Goal: Register for event/course

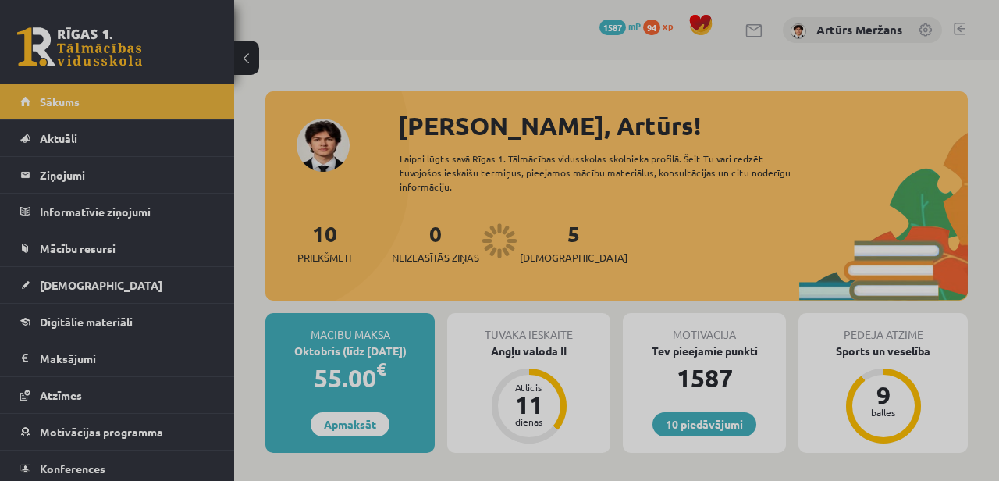
scroll to position [67, 0]
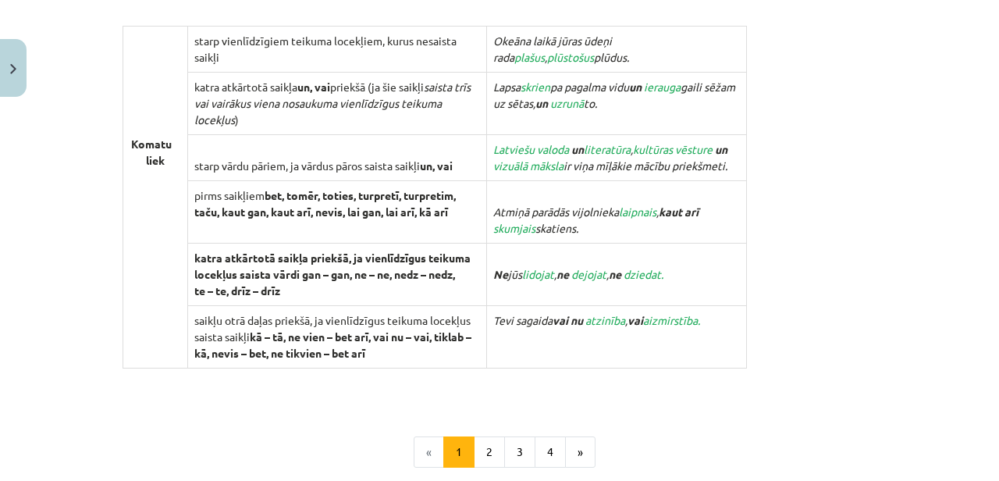
scroll to position [1532, 0]
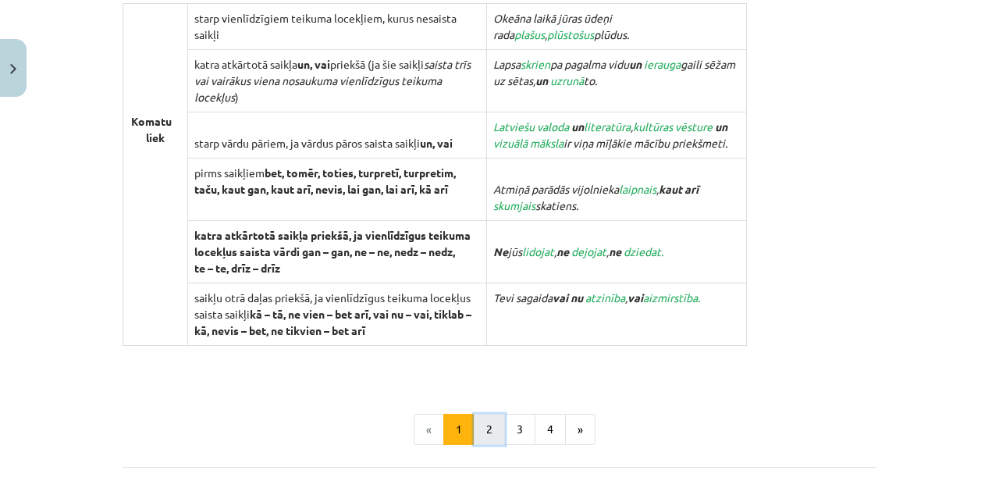
click at [481, 420] on button "2" at bounding box center [489, 429] width 31 height 31
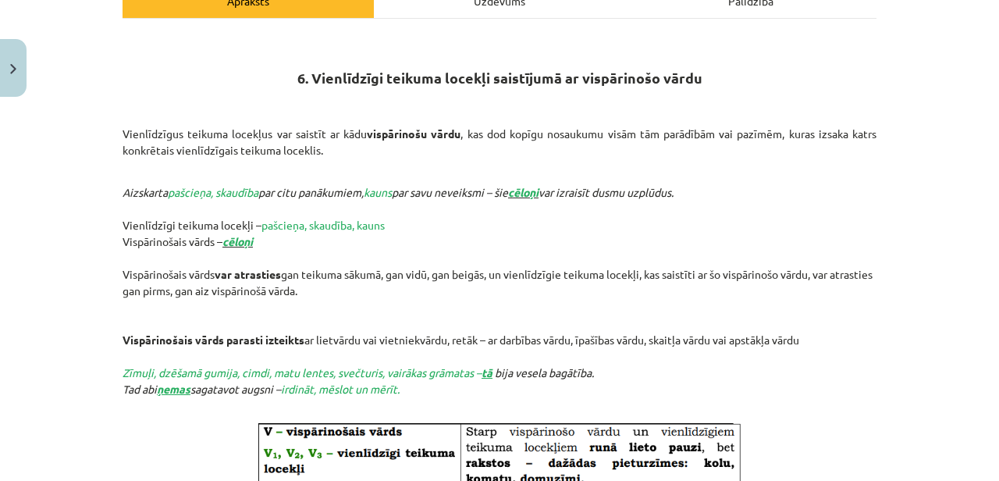
scroll to position [238, 0]
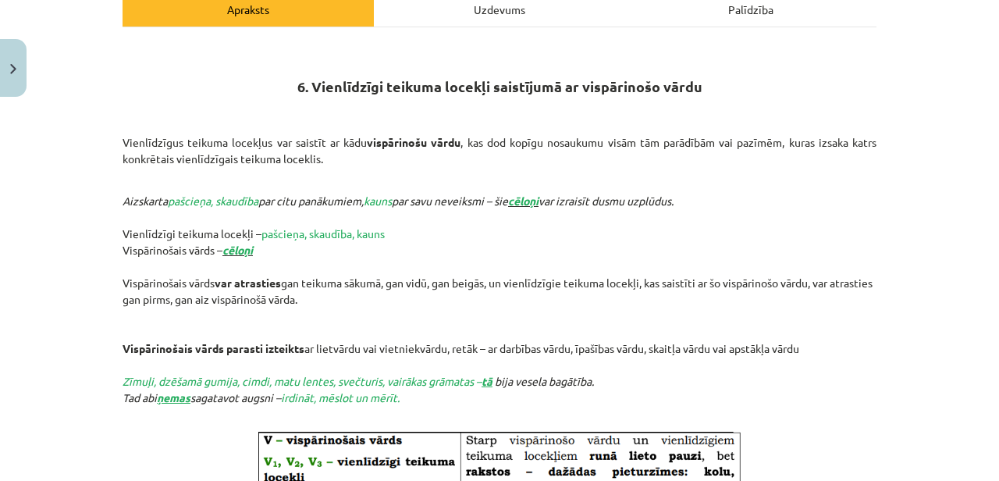
click at [533, 297] on p "Aizskarta pašcieņa, skaudība par citu panākumiem, kauns par savu neveiksmi – ši…" at bounding box center [500, 299] width 754 height 246
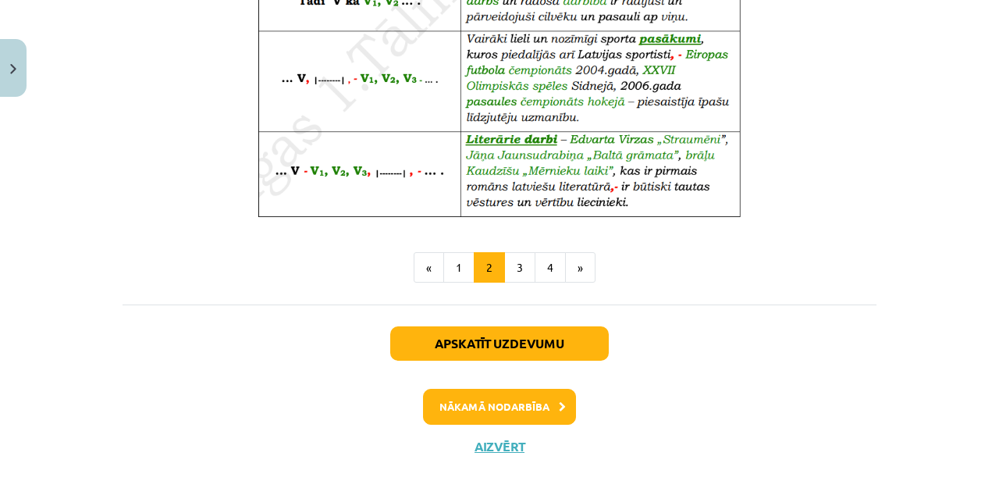
scroll to position [1075, 0]
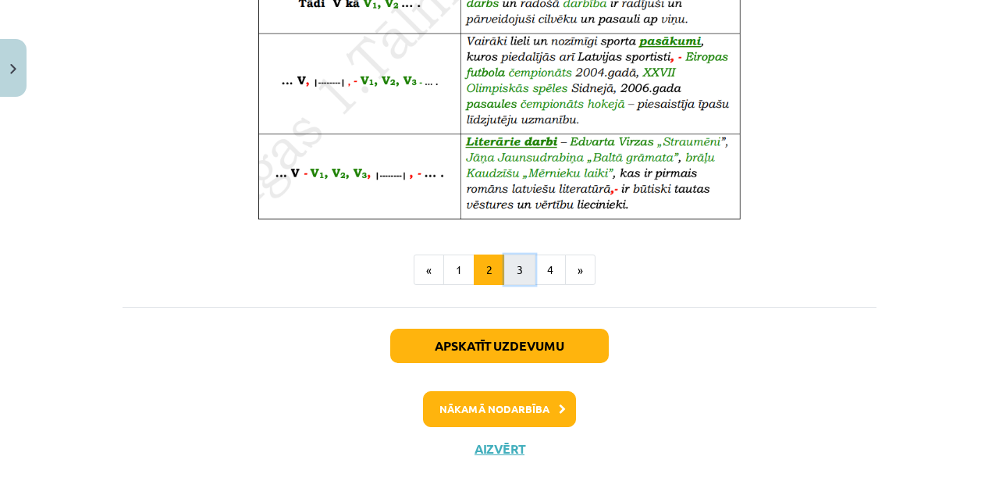
click at [529, 282] on button "3" at bounding box center [519, 269] width 31 height 31
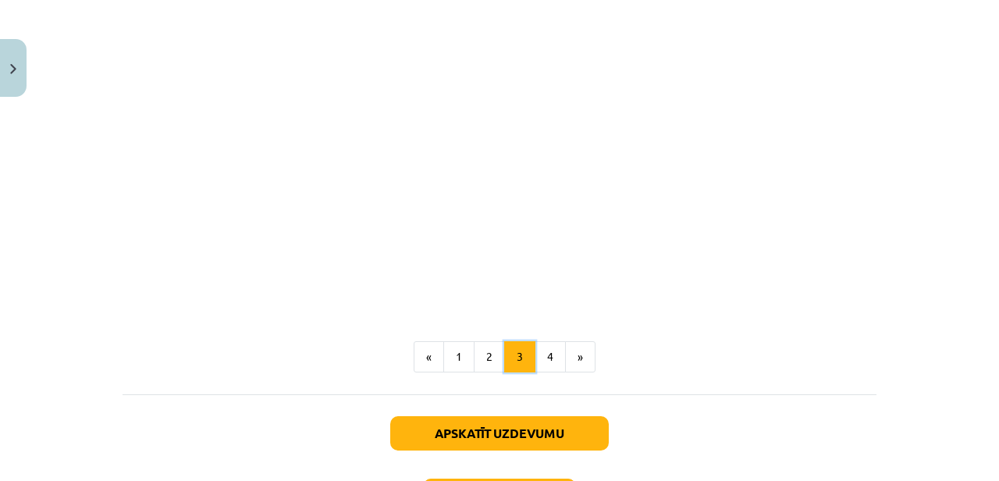
scroll to position [279, 0]
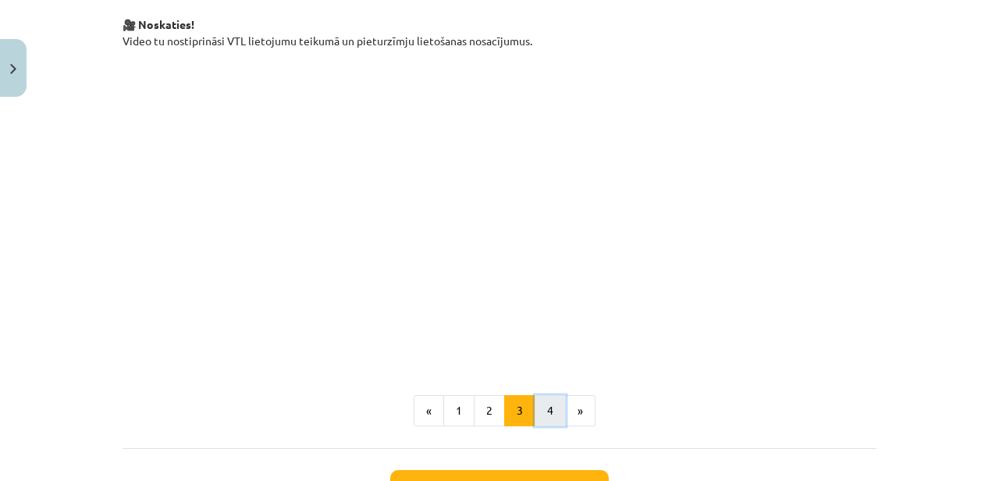
click at [550, 425] on button "4" at bounding box center [549, 410] width 31 height 31
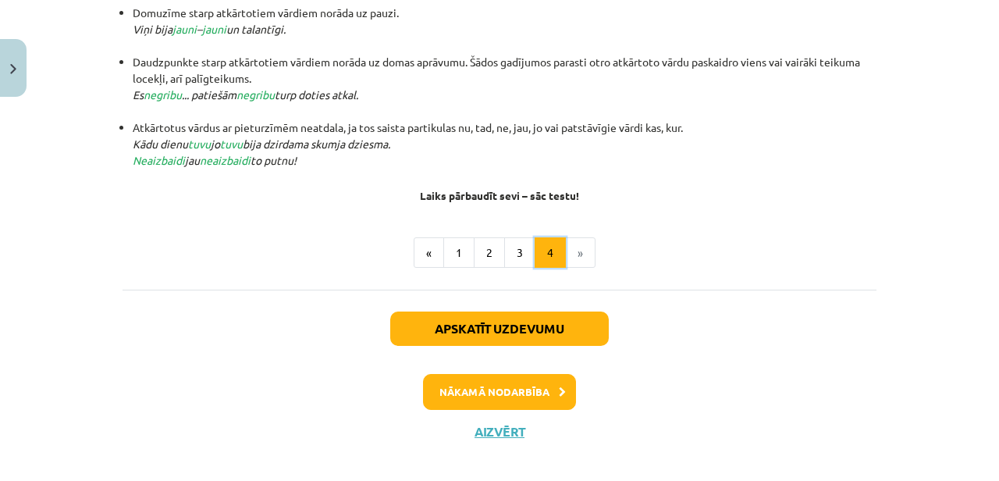
scroll to position [499, 0]
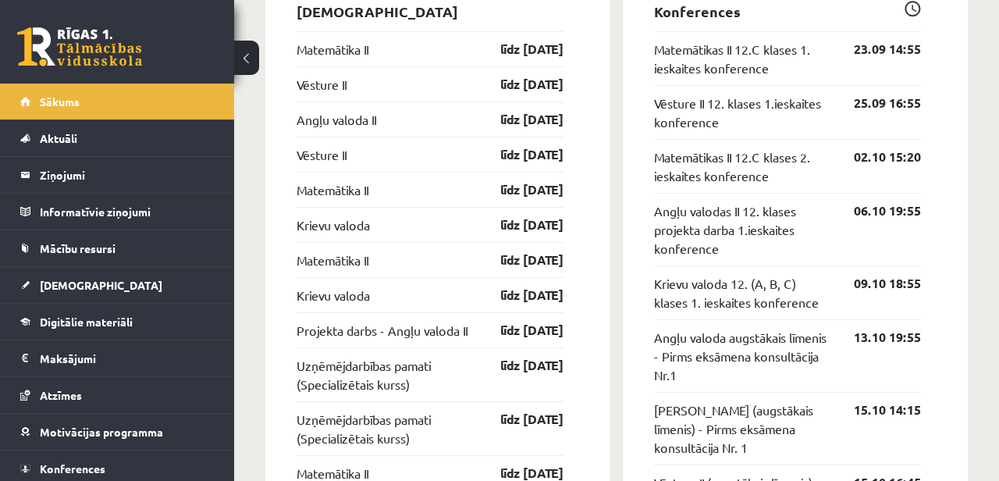
scroll to position [1340, 0]
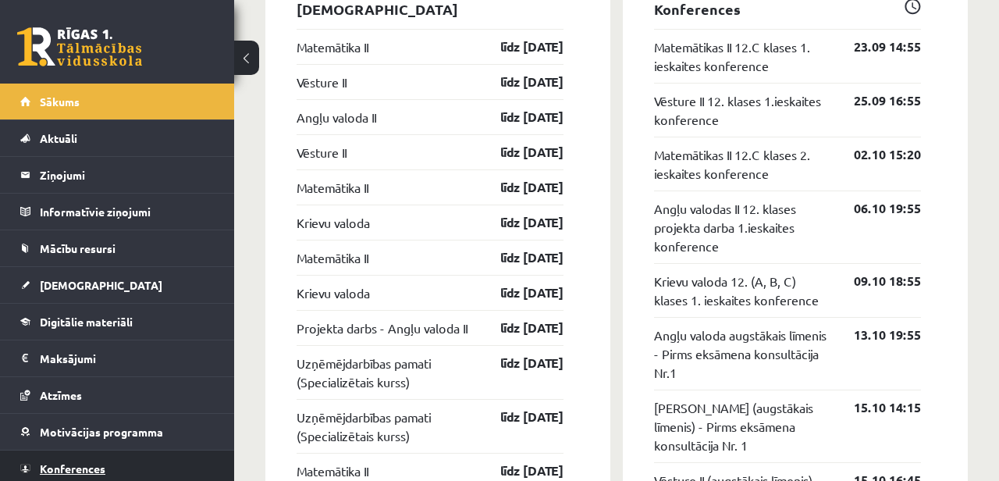
click at [80, 473] on span "Konferences" at bounding box center [73, 468] width 66 height 14
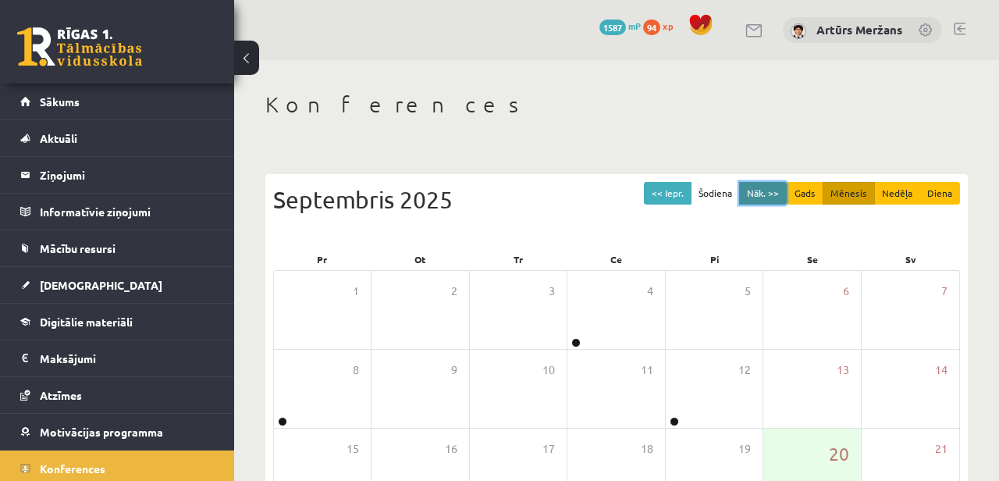
click at [771, 193] on button "Nāk. >>" at bounding box center [763, 193] width 48 height 23
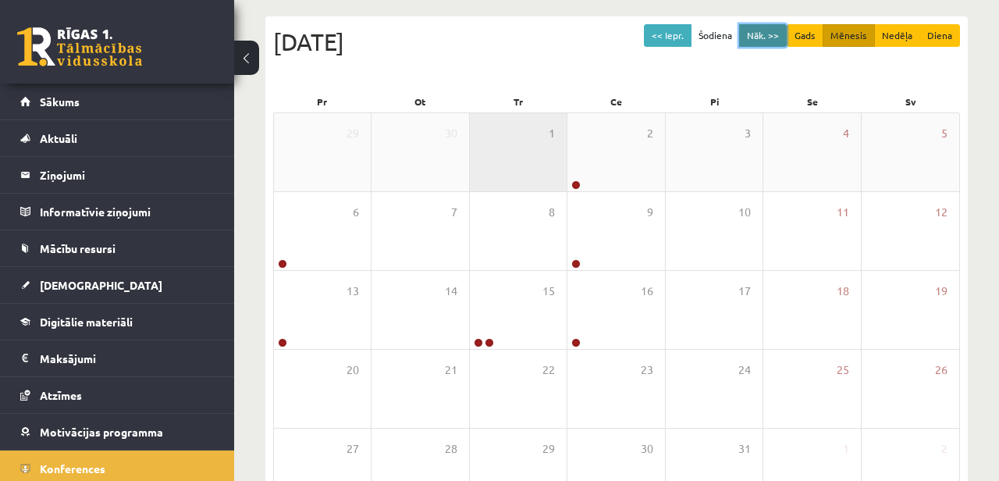
scroll to position [159, 0]
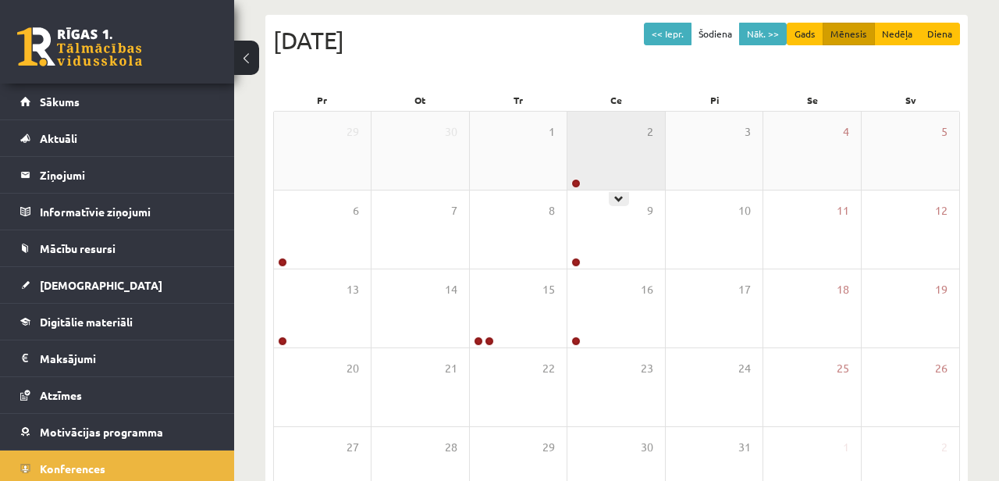
click at [616, 158] on div "2" at bounding box center [615, 151] width 97 height 78
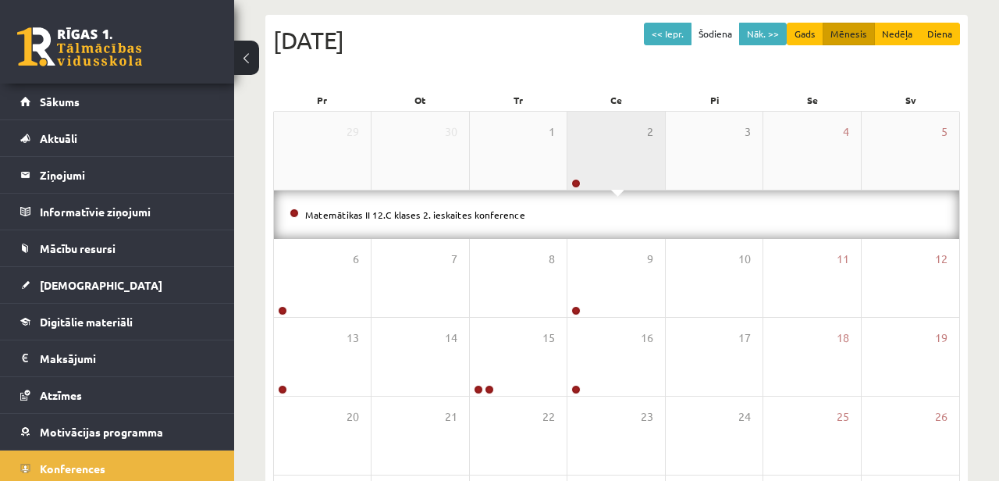
click at [616, 159] on div "2" at bounding box center [615, 151] width 97 height 78
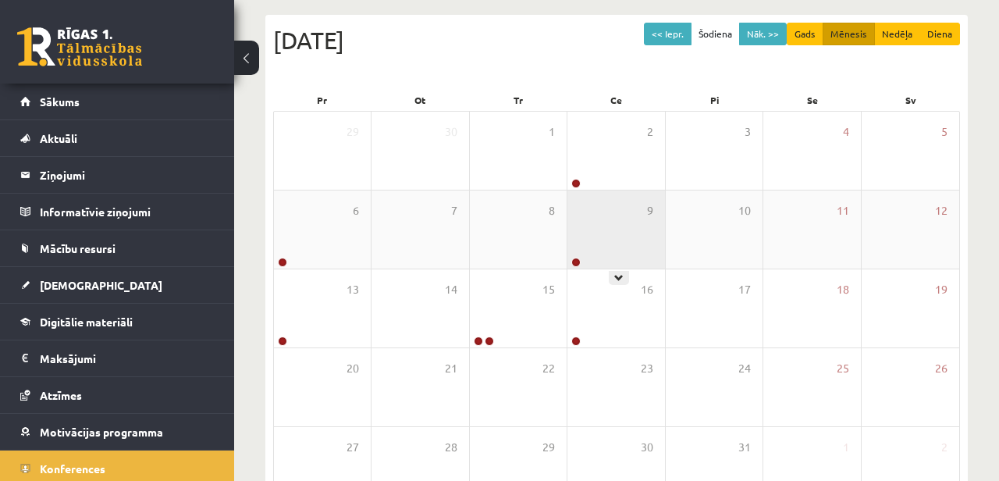
click at [612, 213] on div "9" at bounding box center [615, 229] width 97 height 78
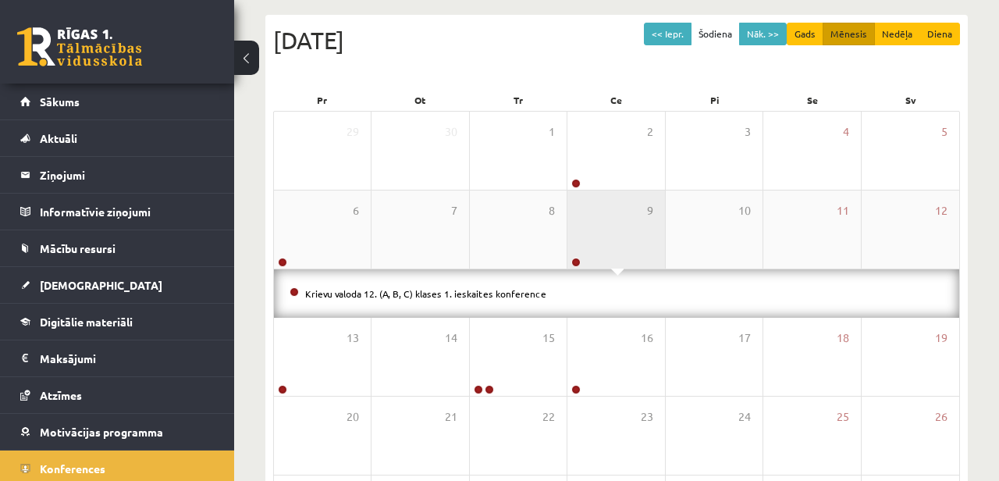
click at [611, 213] on div "9" at bounding box center [615, 229] width 97 height 78
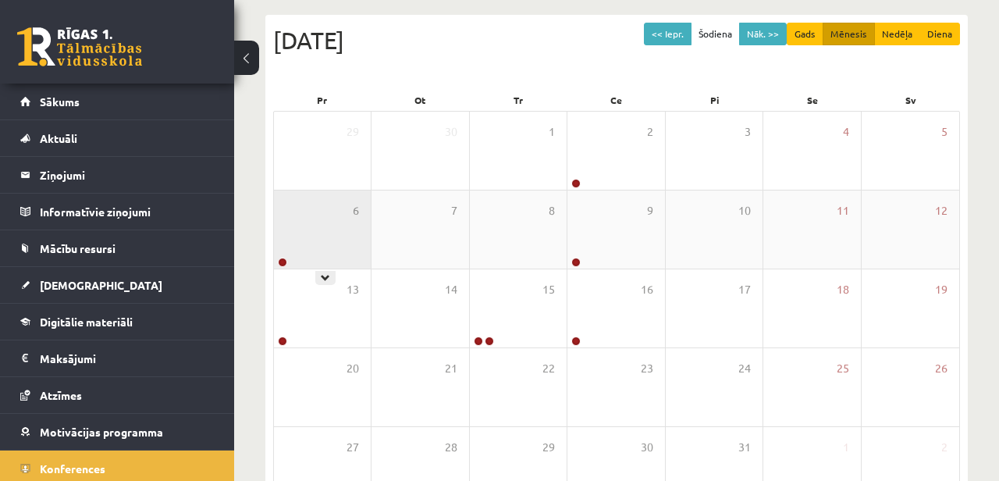
click at [342, 222] on div "6" at bounding box center [322, 229] width 97 height 78
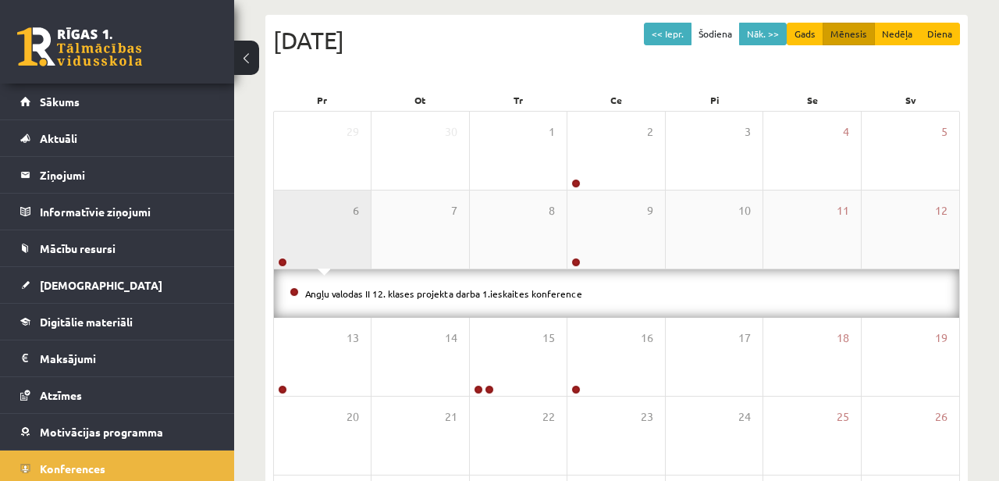
click at [342, 219] on div "6" at bounding box center [322, 229] width 97 height 78
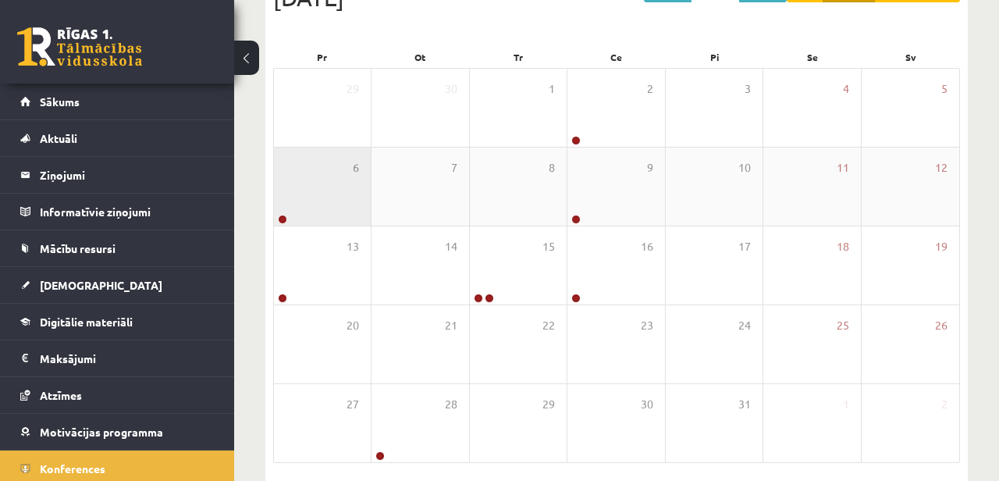
scroll to position [201, 0]
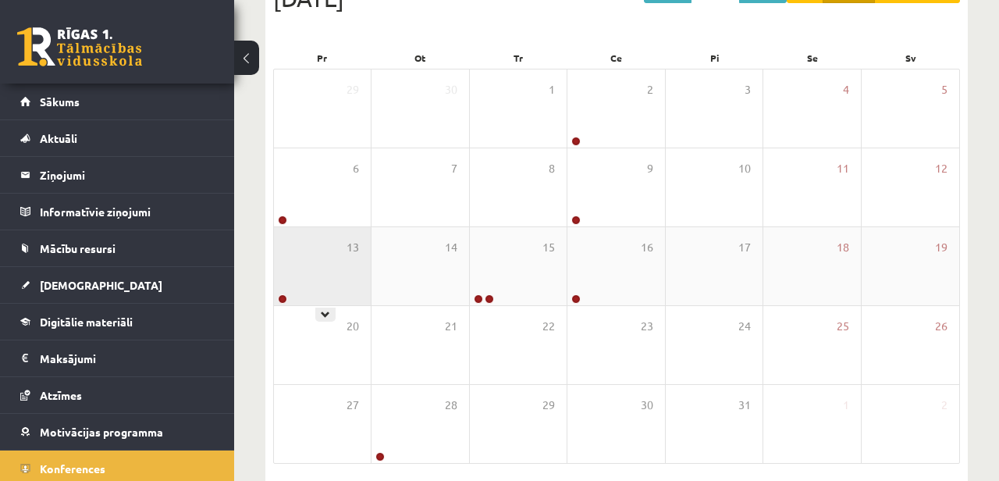
click at [329, 255] on div "13" at bounding box center [322, 266] width 97 height 78
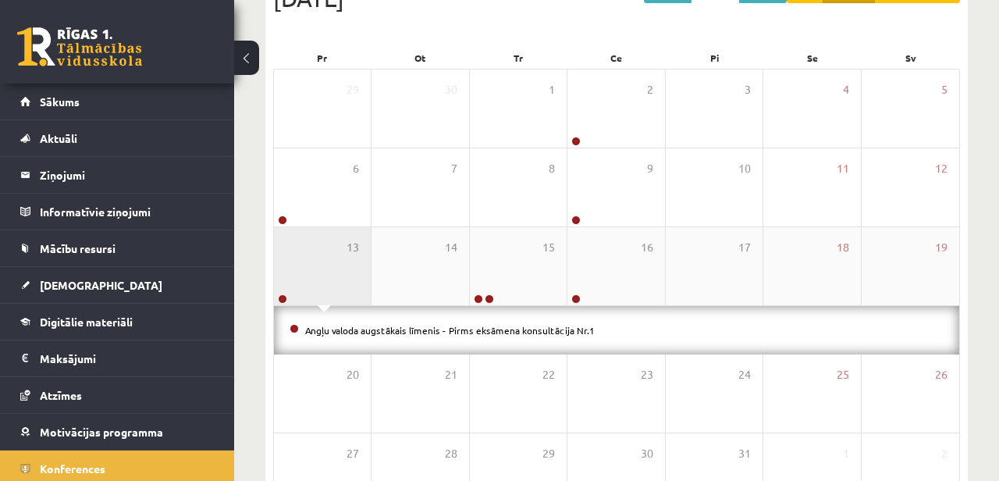
click at [329, 255] on div "13" at bounding box center [322, 266] width 97 height 78
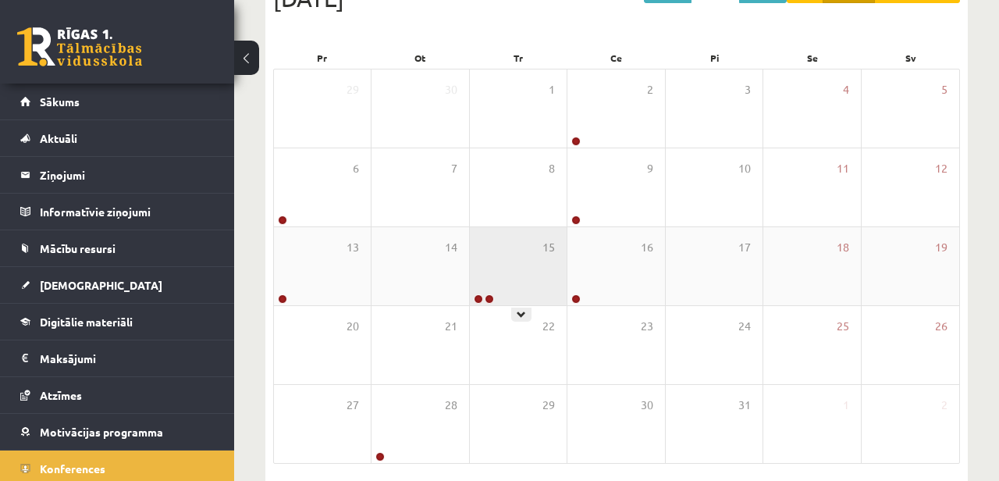
click at [555, 290] on div "15" at bounding box center [518, 266] width 97 height 78
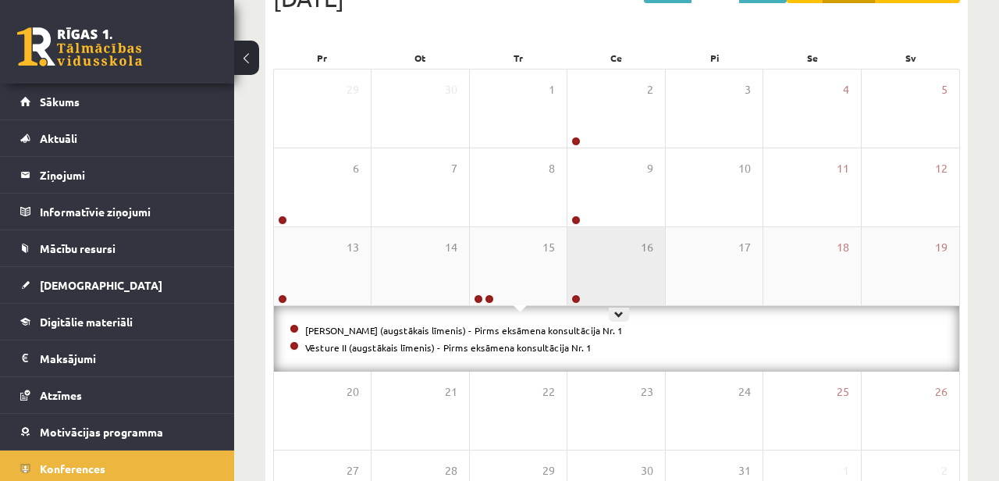
click at [634, 265] on div "16" at bounding box center [615, 266] width 97 height 78
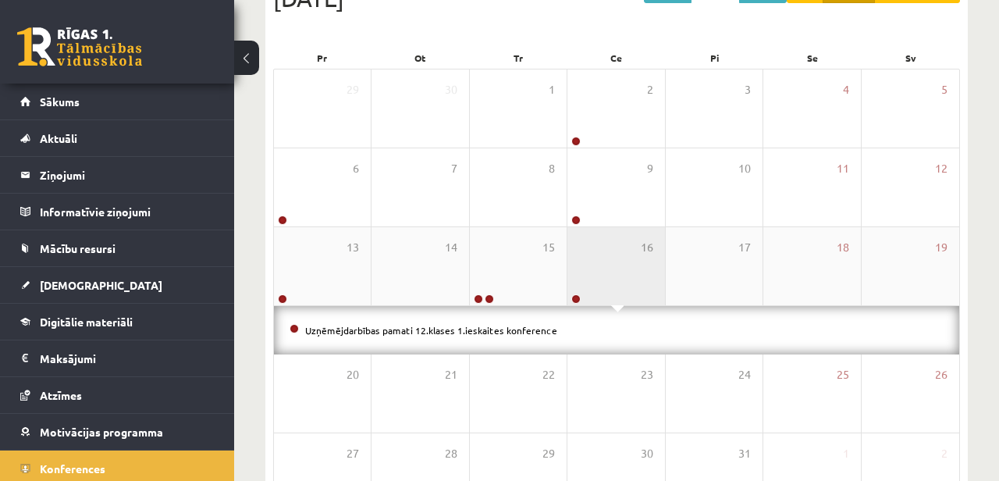
click at [619, 263] on div "16" at bounding box center [615, 266] width 97 height 78
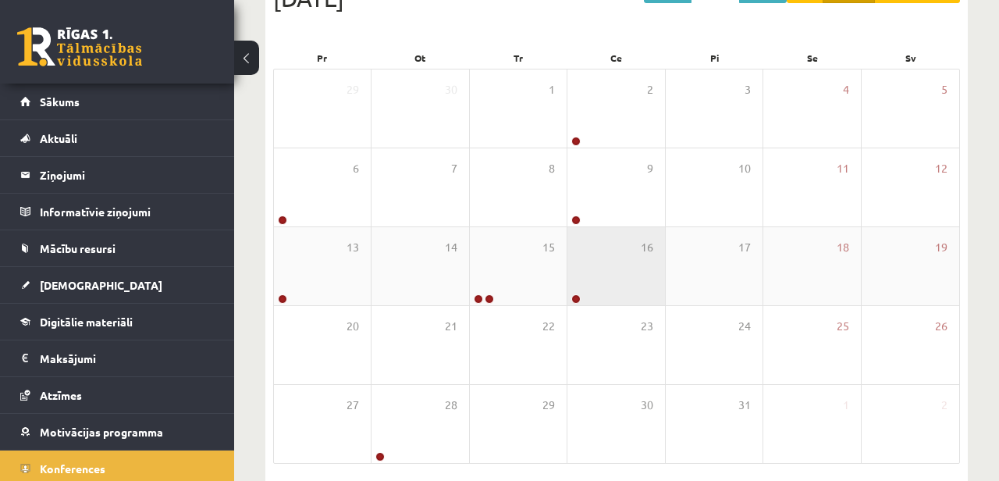
scroll to position [265, 0]
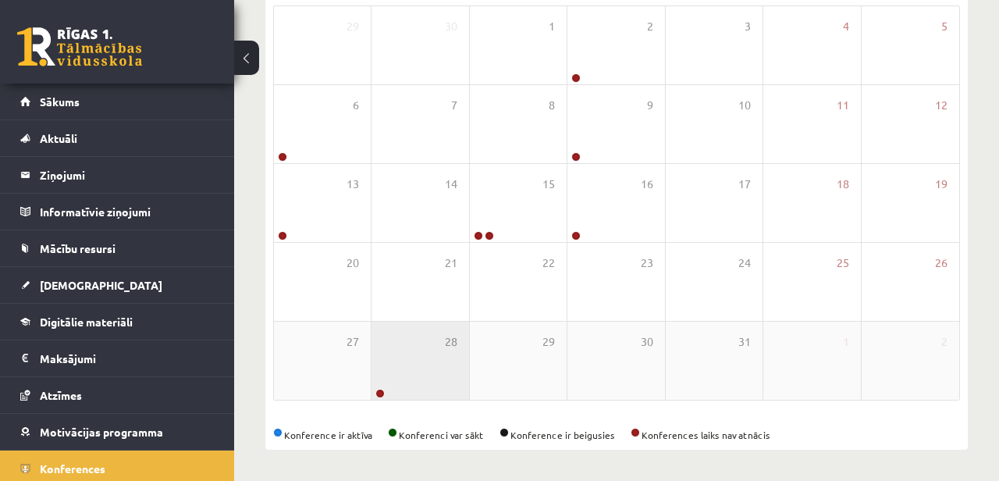
click at [464, 332] on div "28" at bounding box center [419, 360] width 97 height 78
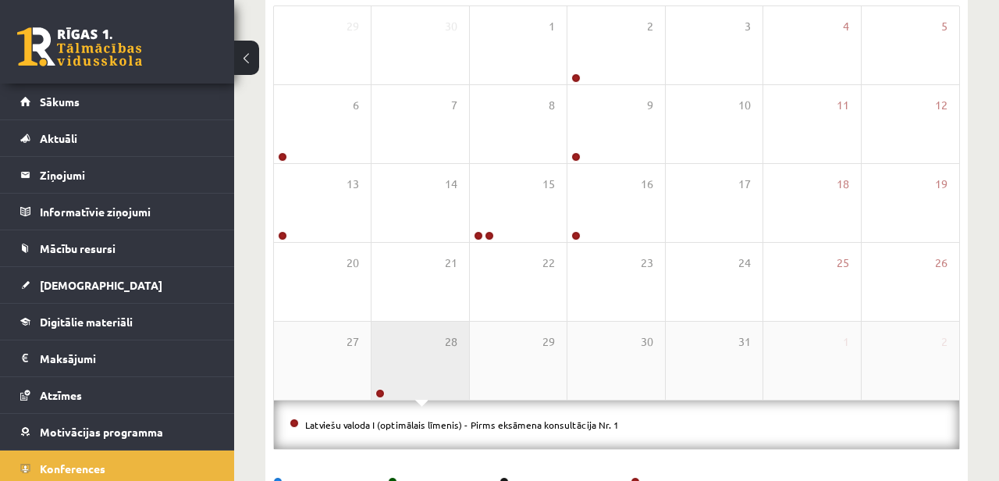
click at [420, 347] on div "28" at bounding box center [419, 360] width 97 height 78
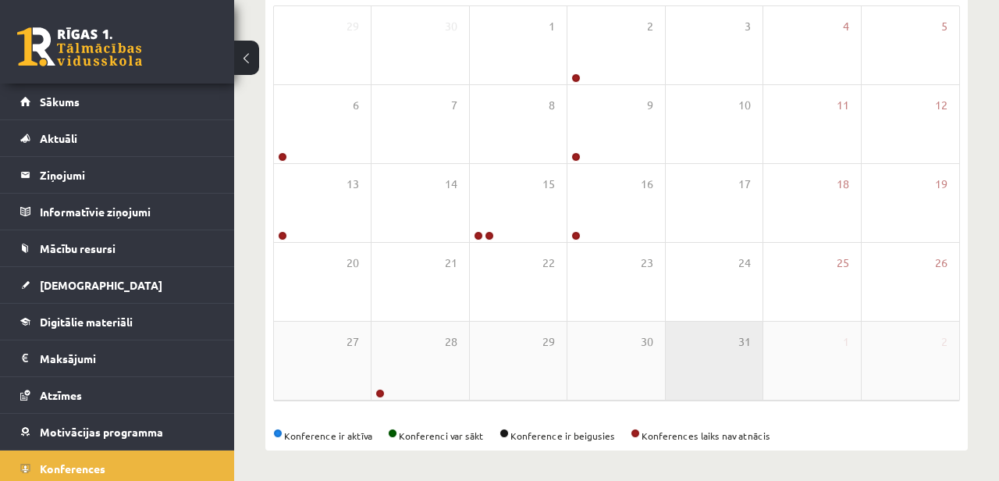
scroll to position [0, 0]
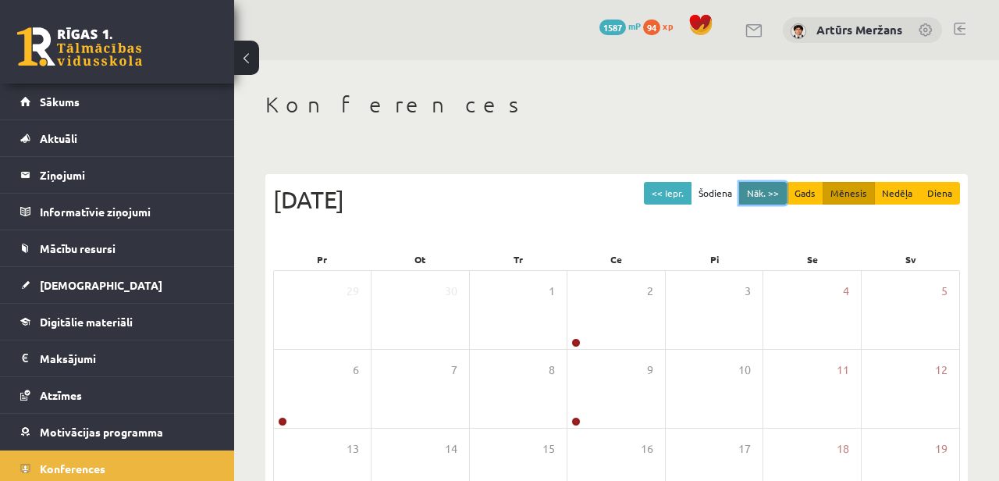
click at [768, 184] on button "Nāk. >>" at bounding box center [763, 193] width 48 height 23
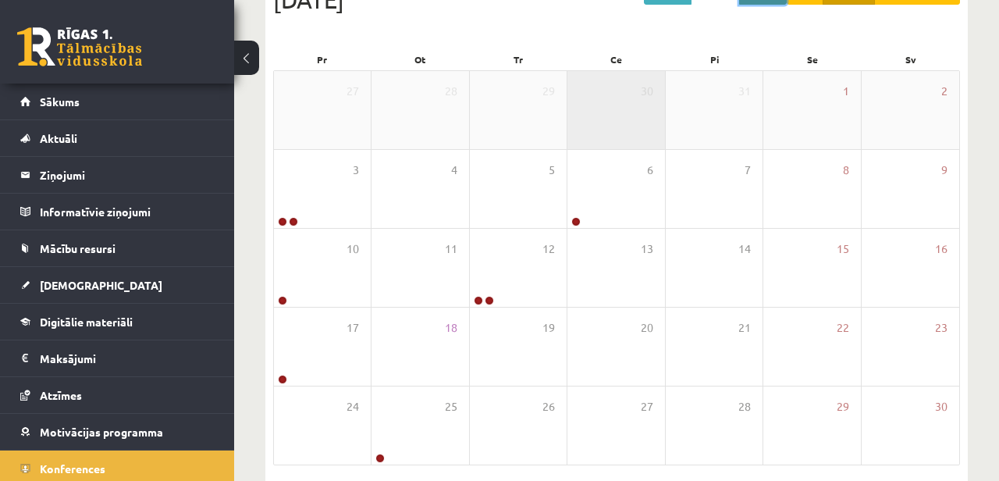
scroll to position [202, 0]
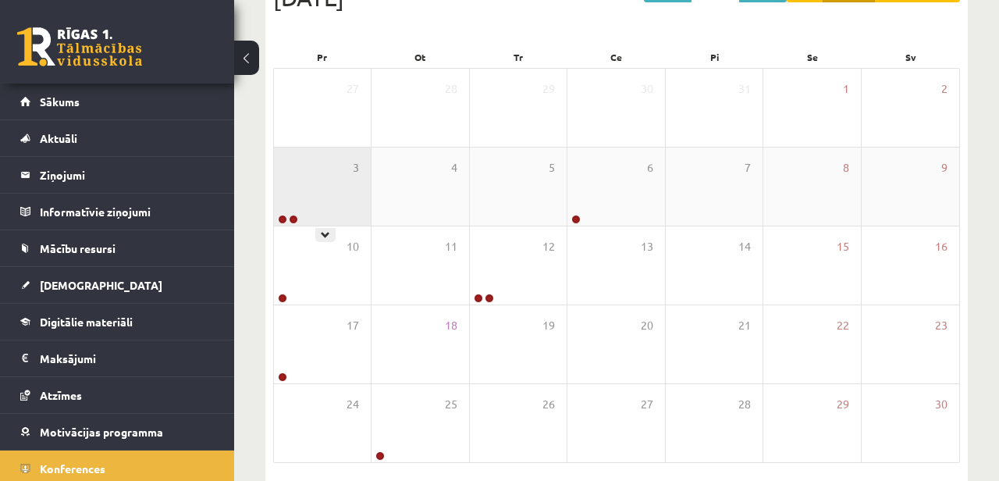
click at [328, 163] on div "3" at bounding box center [322, 186] width 97 height 78
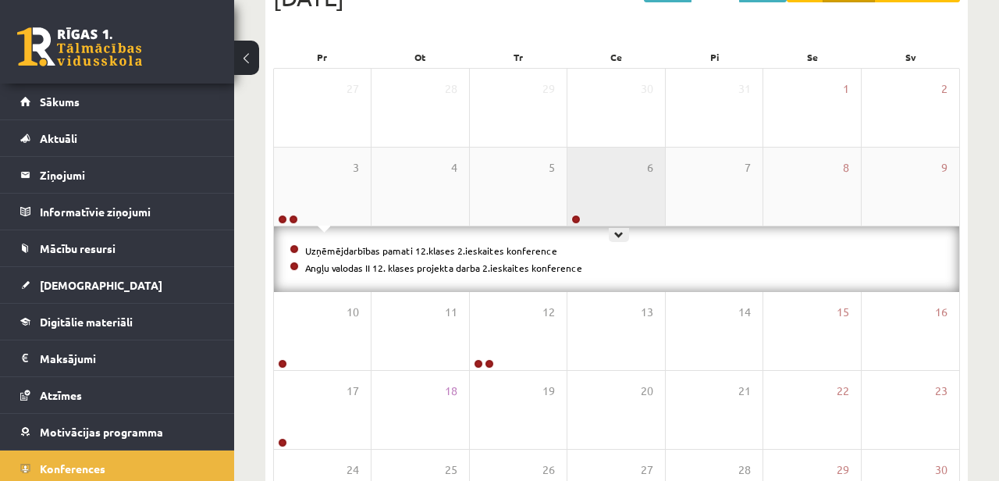
click at [630, 216] on div "6" at bounding box center [615, 186] width 97 height 78
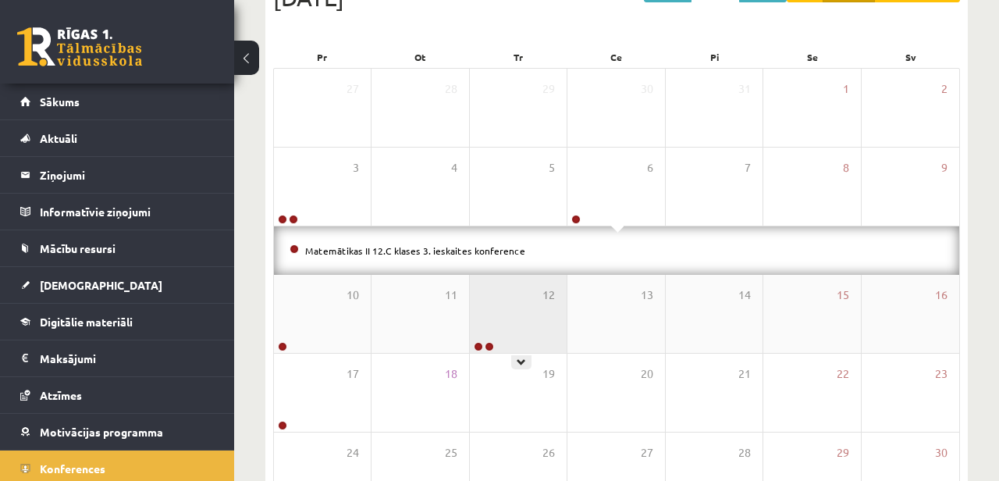
click at [518, 301] on div "12" at bounding box center [518, 314] width 97 height 78
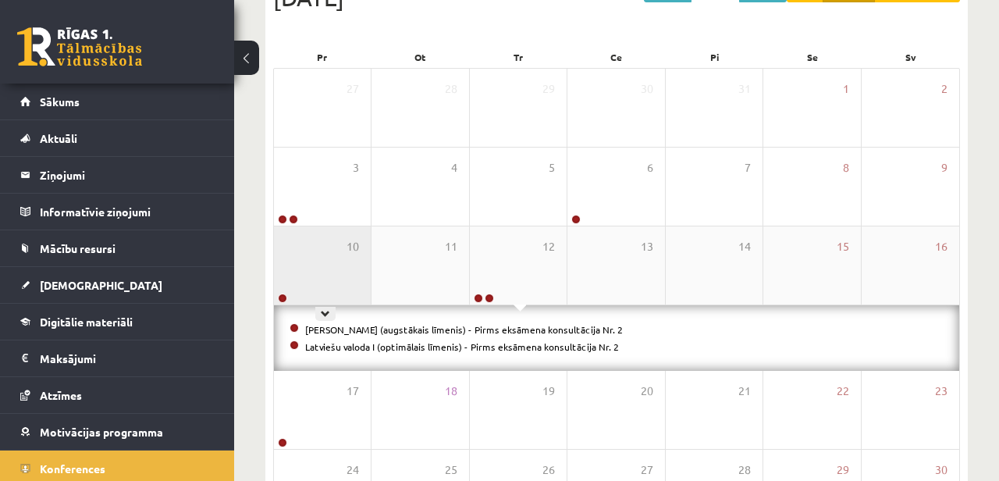
click at [304, 272] on div "10" at bounding box center [322, 265] width 97 height 78
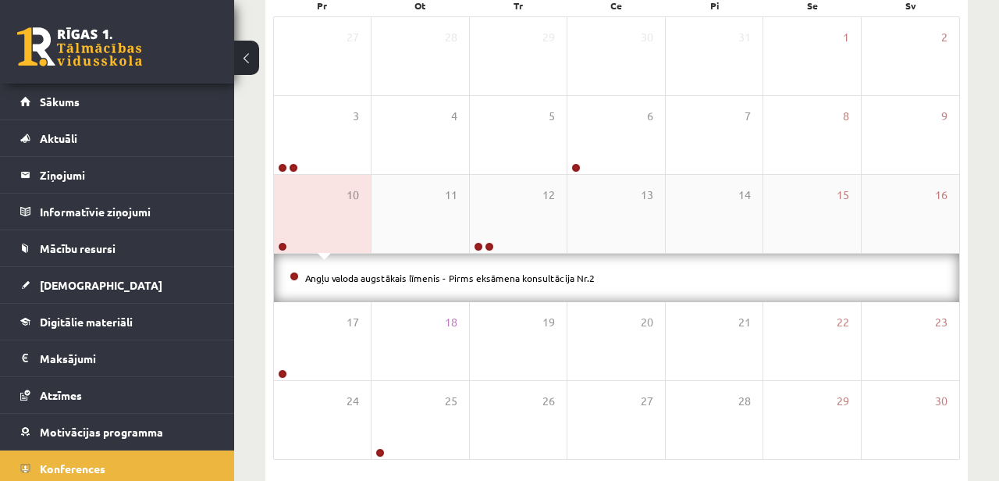
scroll to position [252, 0]
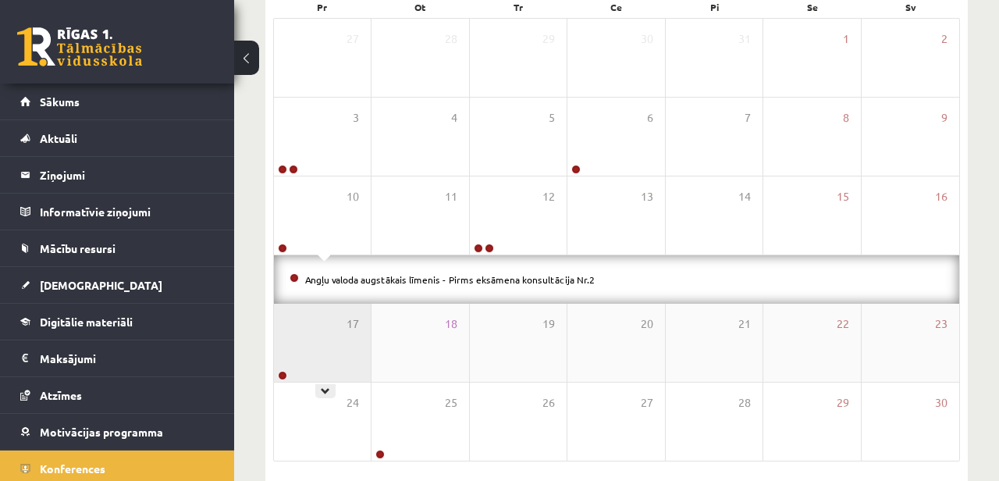
click at [311, 330] on div "17" at bounding box center [322, 343] width 97 height 78
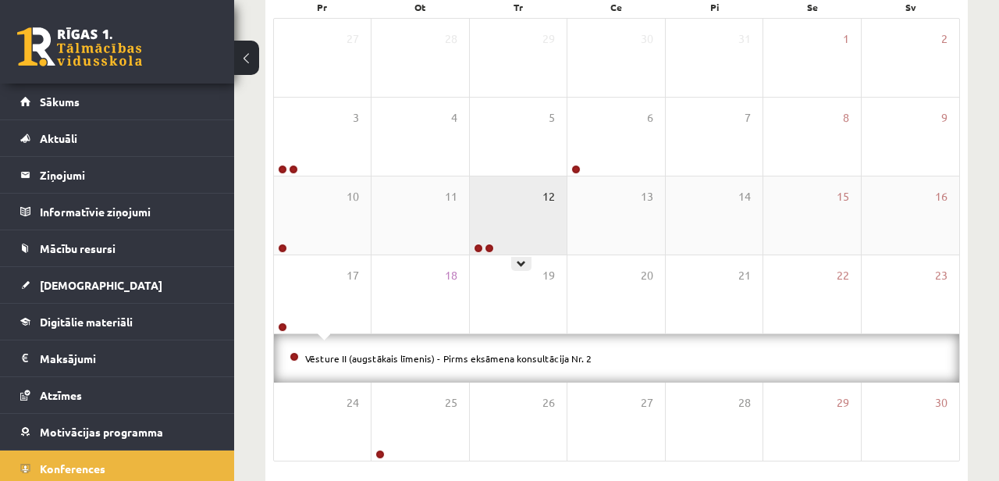
click at [549, 204] on span "12" at bounding box center [548, 196] width 12 height 17
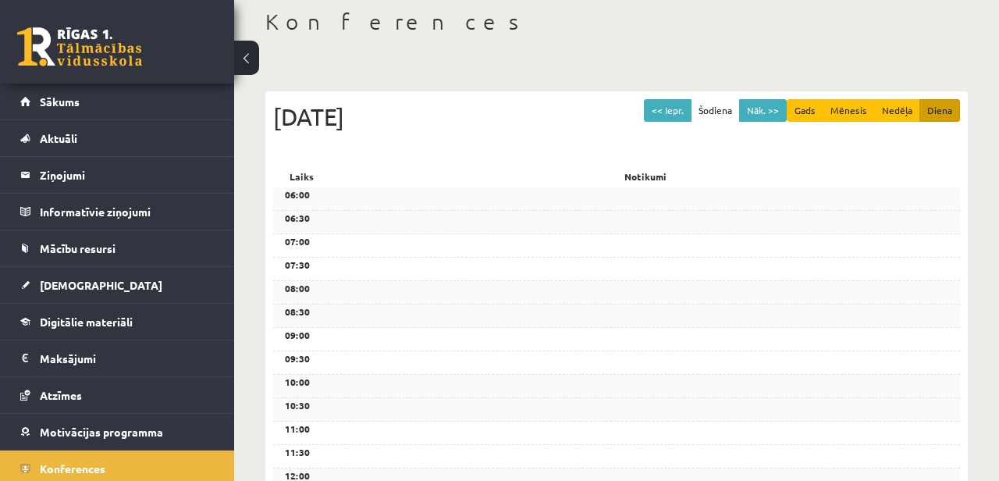
scroll to position [82, 0]
click at [809, 115] on button "Gads" at bounding box center [805, 111] width 37 height 23
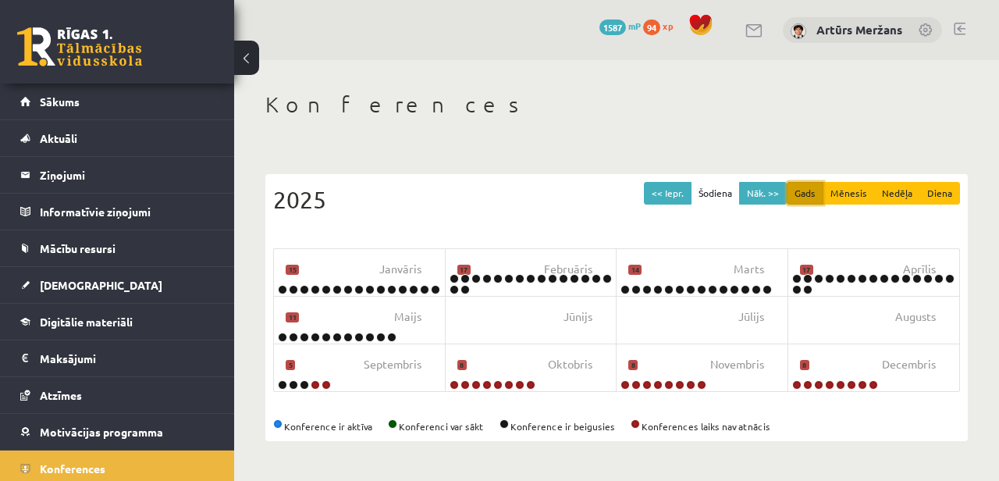
scroll to position [0, 0]
click at [839, 188] on button "Mēnesis" at bounding box center [848, 193] width 52 height 23
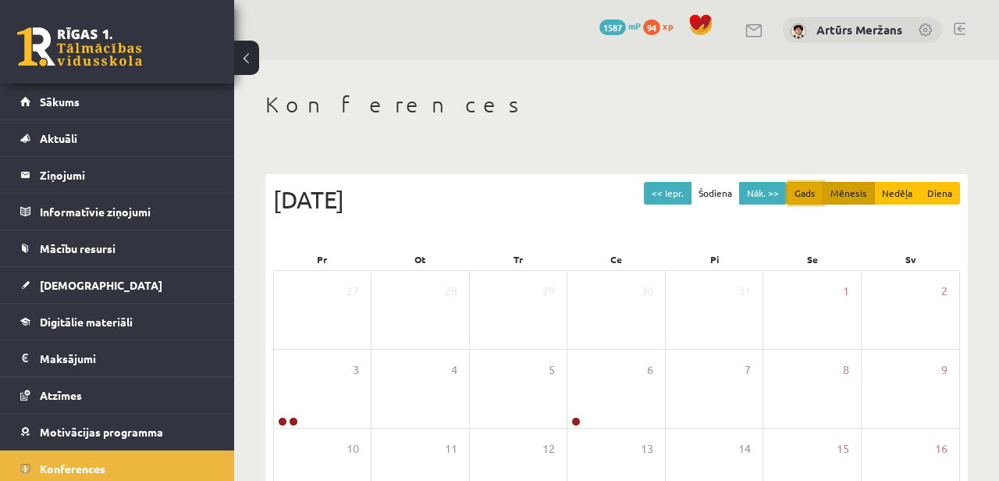
click at [815, 191] on button "Gads" at bounding box center [805, 193] width 37 height 23
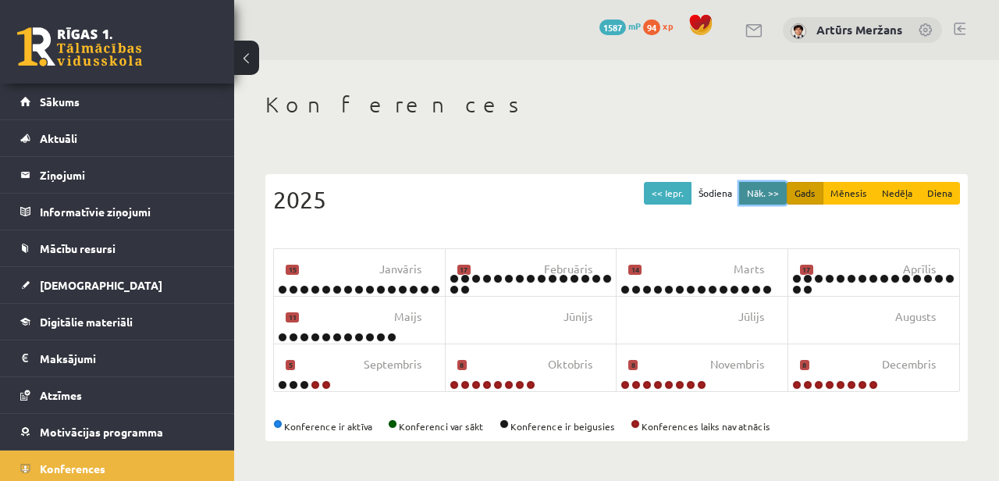
click at [764, 189] on button "Nāk. >>" at bounding box center [763, 193] width 48 height 23
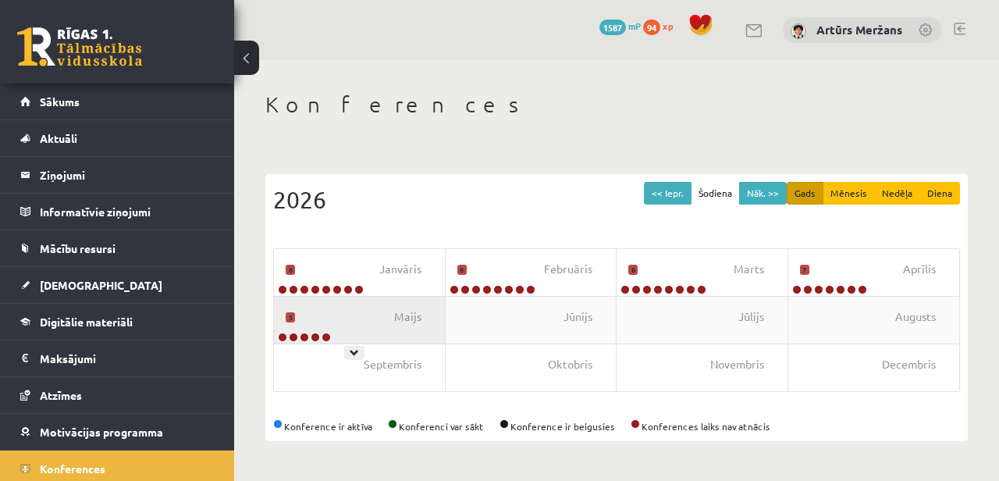
click at [318, 339] on div at bounding box center [303, 337] width 59 height 11
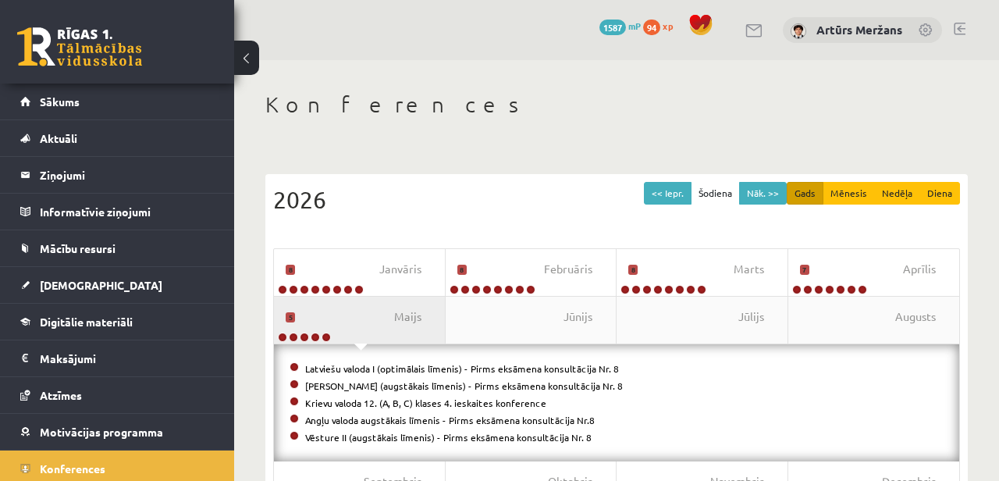
click at [350, 319] on div "Maijs 5" at bounding box center [360, 320] width 172 height 47
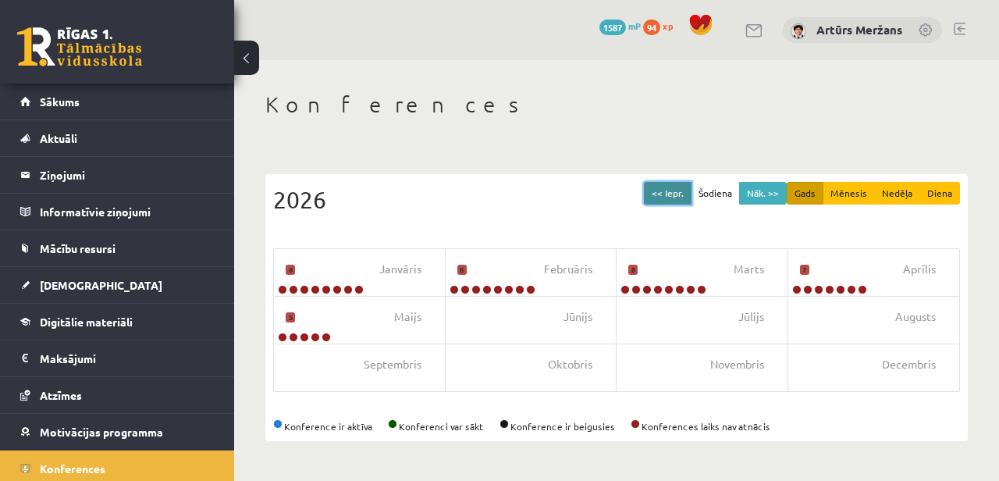
click at [669, 185] on button "<< Iepr." at bounding box center [668, 193] width 48 height 23
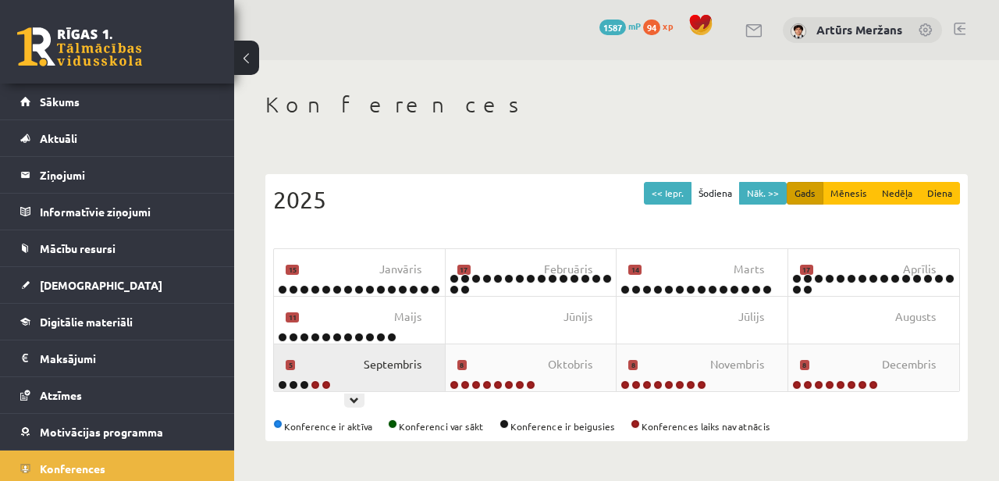
click at [390, 362] on span "Septembris" at bounding box center [393, 364] width 58 height 17
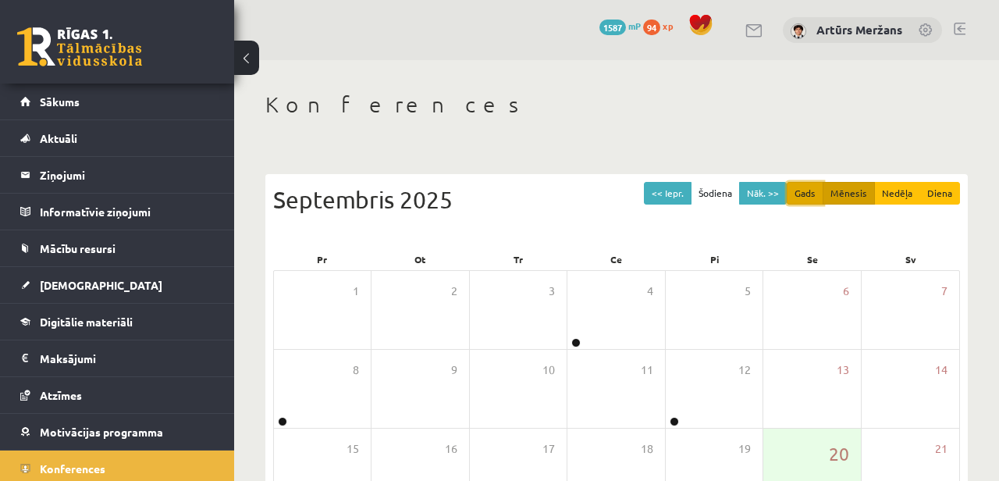
click at [804, 192] on button "Gads" at bounding box center [805, 193] width 37 height 23
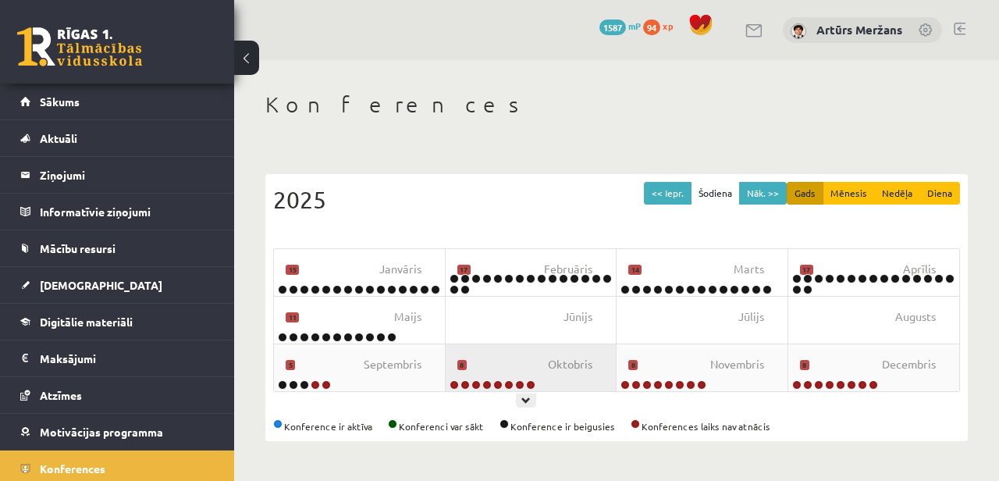
click at [527, 368] on div "Oktobris 8" at bounding box center [532, 367] width 172 height 47
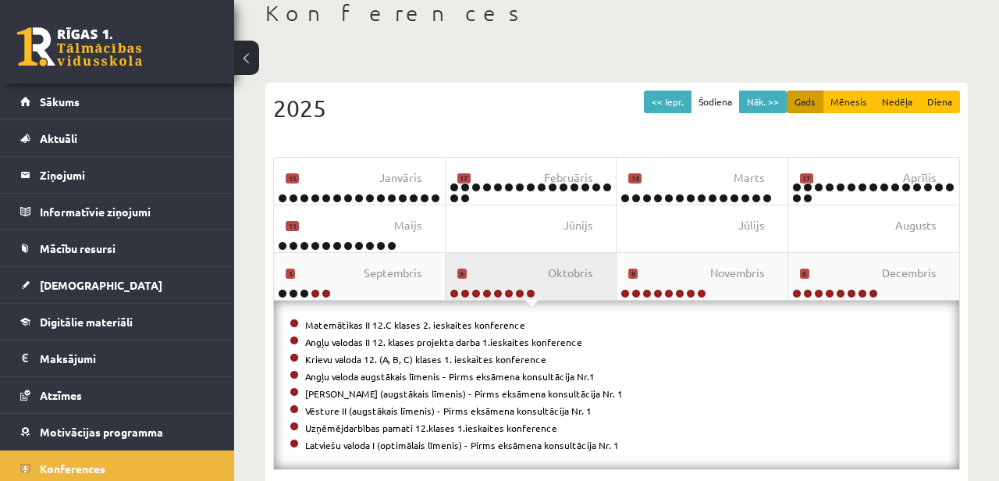
scroll to position [113, 0]
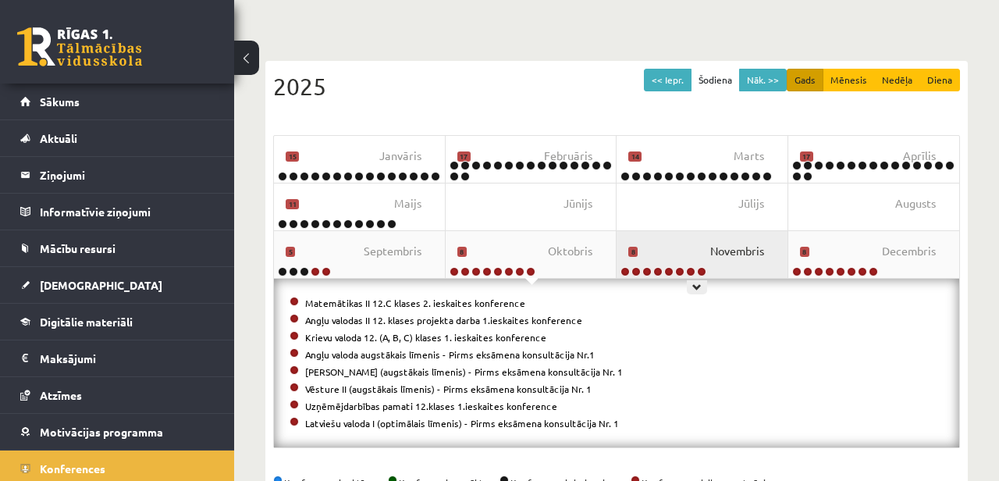
click at [740, 246] on span "Novembris" at bounding box center [737, 251] width 54 height 17
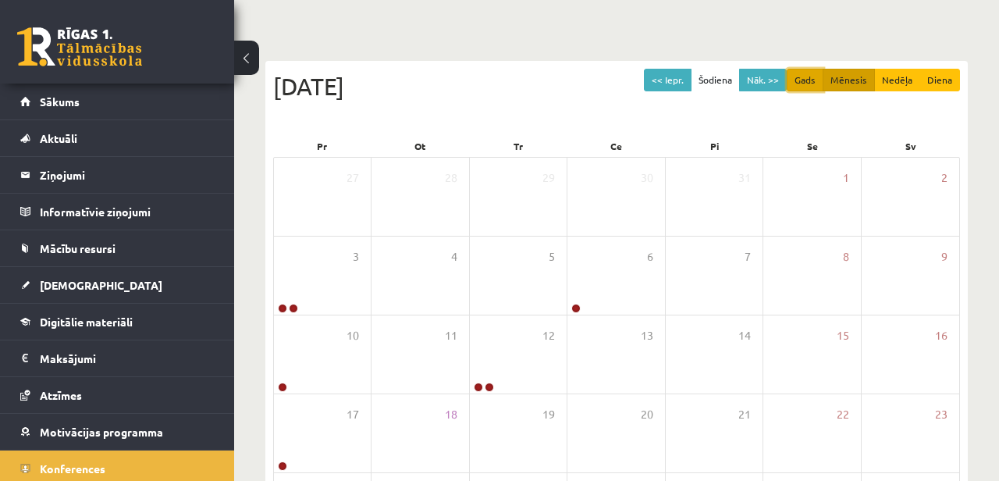
click at [804, 81] on button "Gads" at bounding box center [805, 80] width 37 height 23
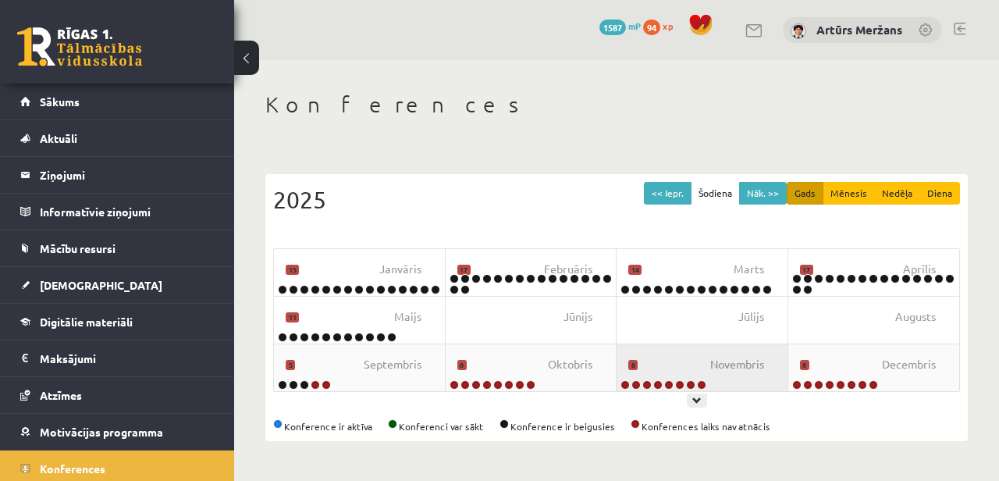
click at [680, 357] on div "Novembris 8" at bounding box center [702, 367] width 172 height 47
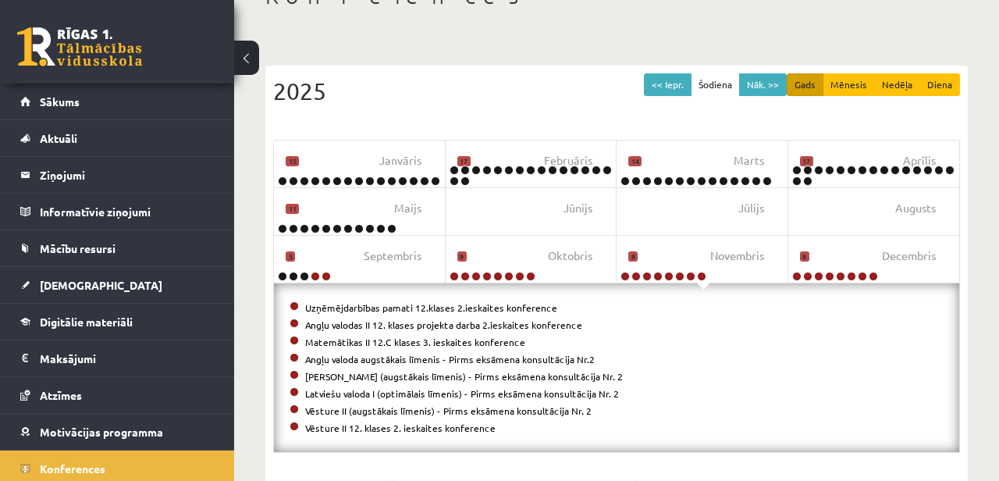
scroll to position [123, 0]
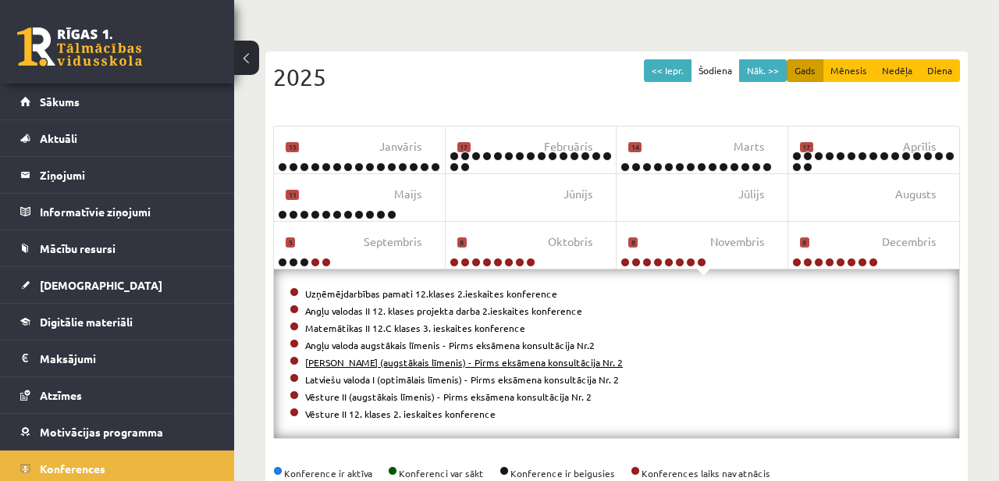
click at [524, 364] on link "Matemātika II (augstākais līmenis) - Pirms eksāmena konsultācija Nr. 2" at bounding box center [464, 362] width 318 height 12
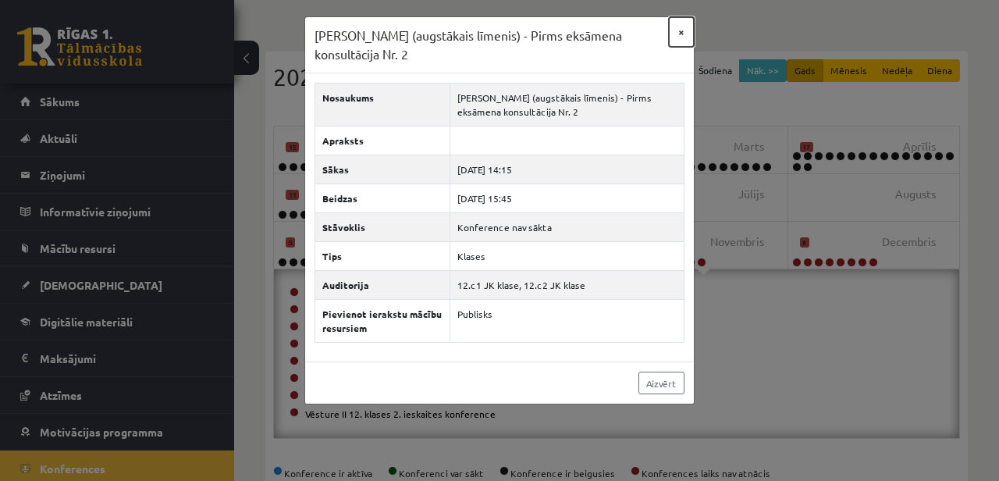
click at [680, 31] on button "×" at bounding box center [681, 32] width 25 height 30
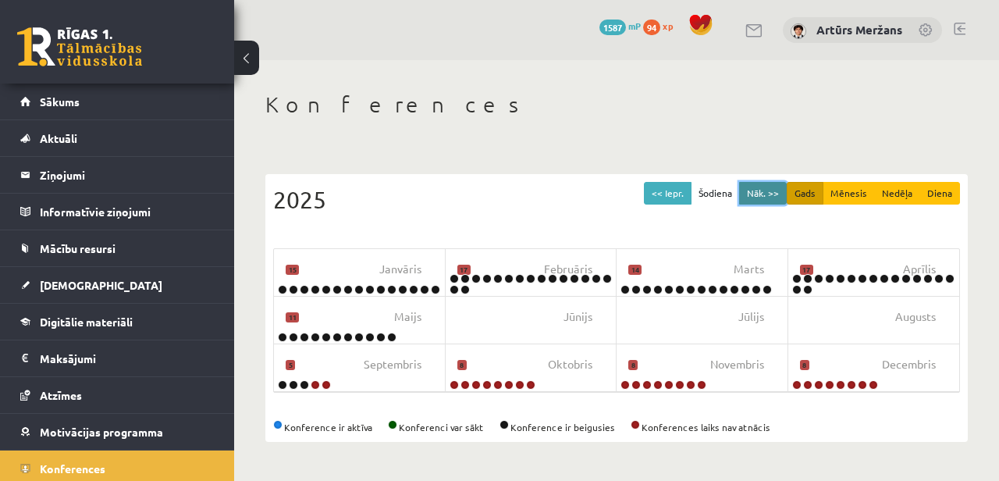
click at [762, 195] on button "Nāk. >>" at bounding box center [763, 193] width 48 height 23
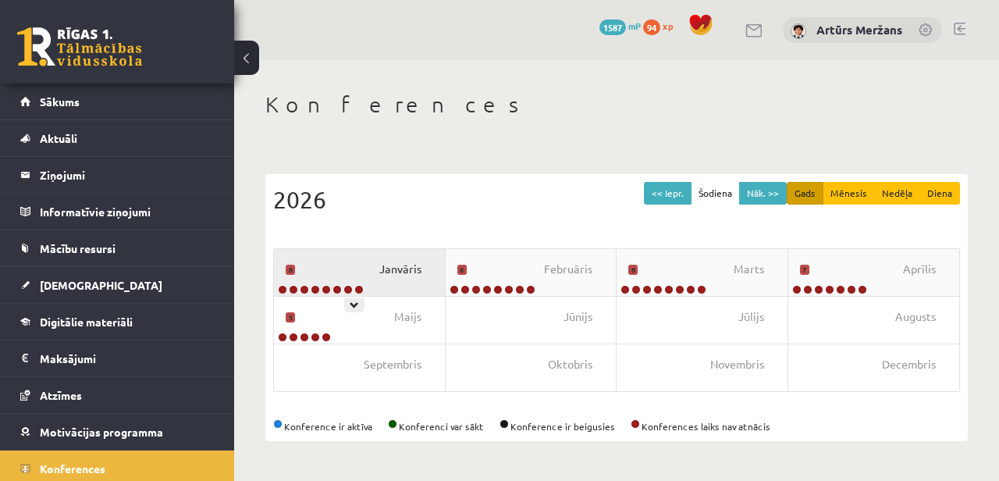
click at [383, 261] on span "Janvāris" at bounding box center [400, 269] width 42 height 17
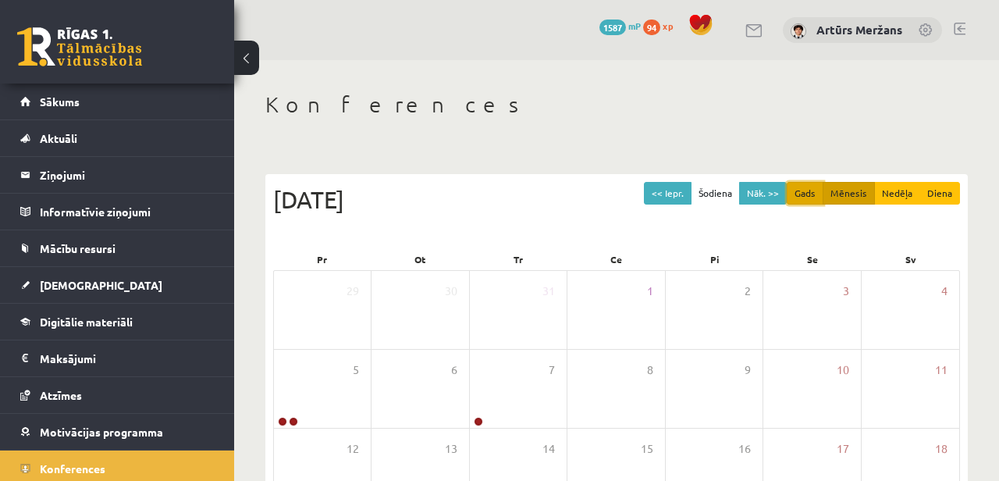
click at [806, 199] on button "Gads" at bounding box center [805, 193] width 37 height 23
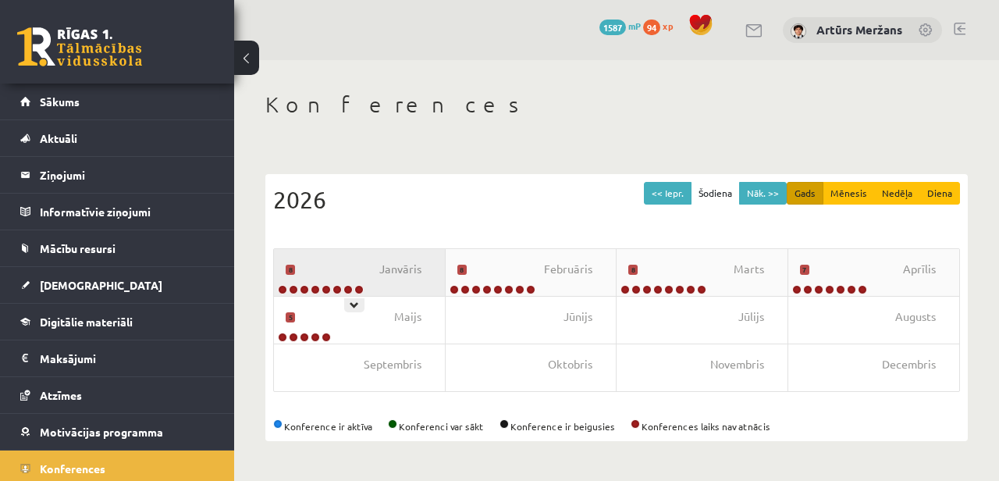
click at [388, 282] on div "Janvāris 8" at bounding box center [360, 272] width 172 height 47
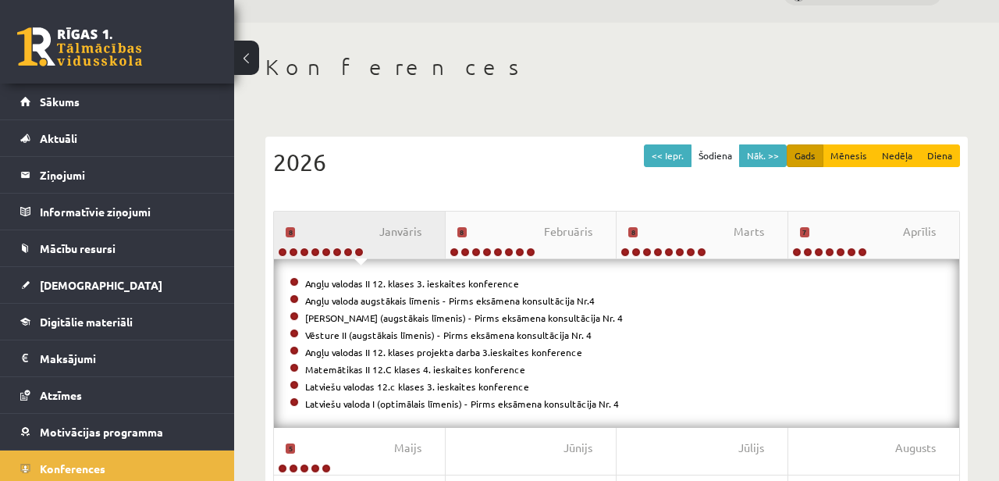
scroll to position [35, 0]
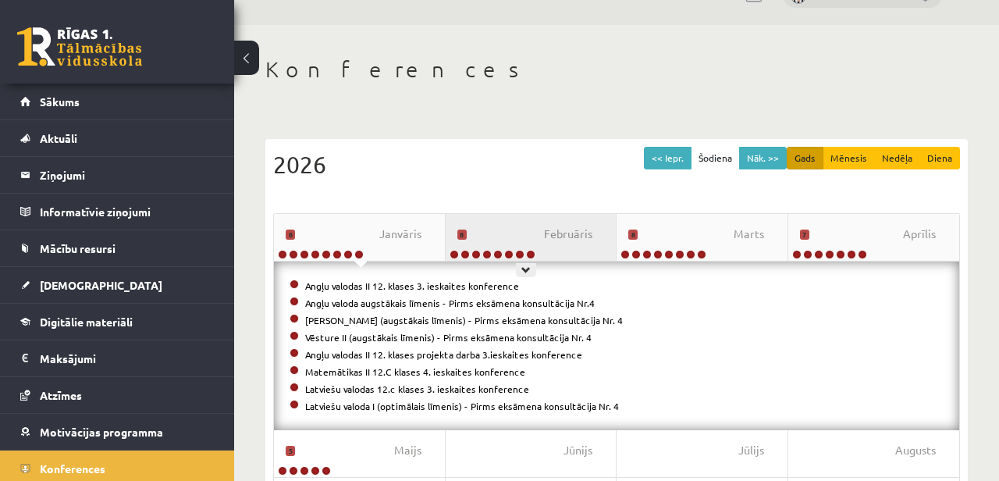
click at [516, 225] on div "Februāris 8" at bounding box center [532, 237] width 172 height 47
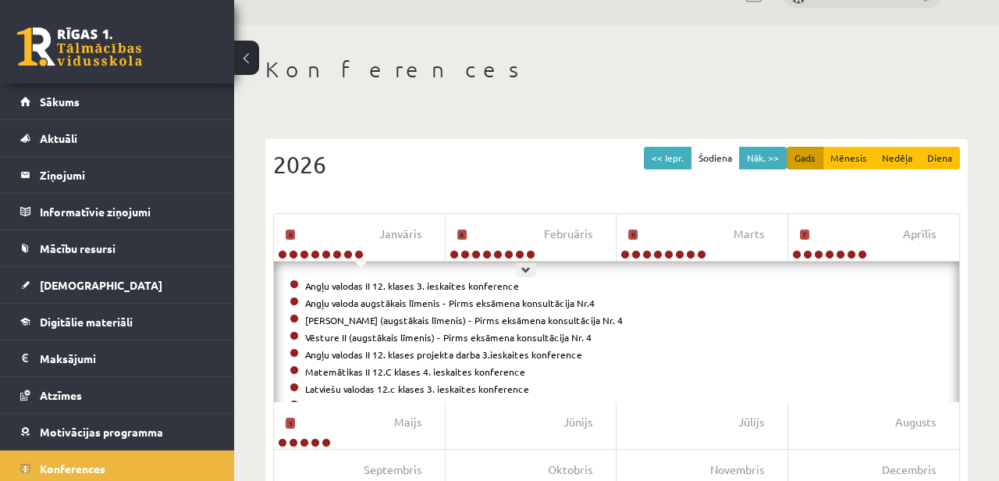
scroll to position [0, 0]
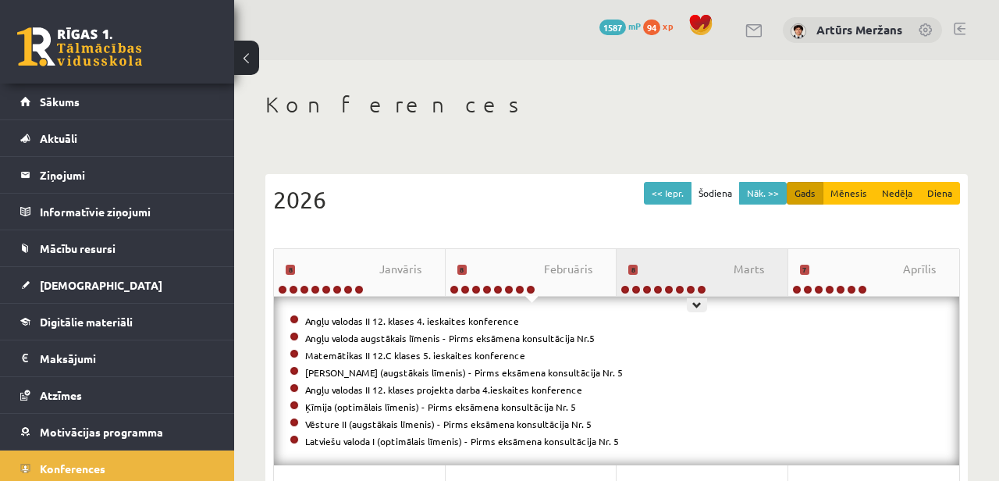
click at [723, 279] on div "Marts 8" at bounding box center [702, 272] width 172 height 47
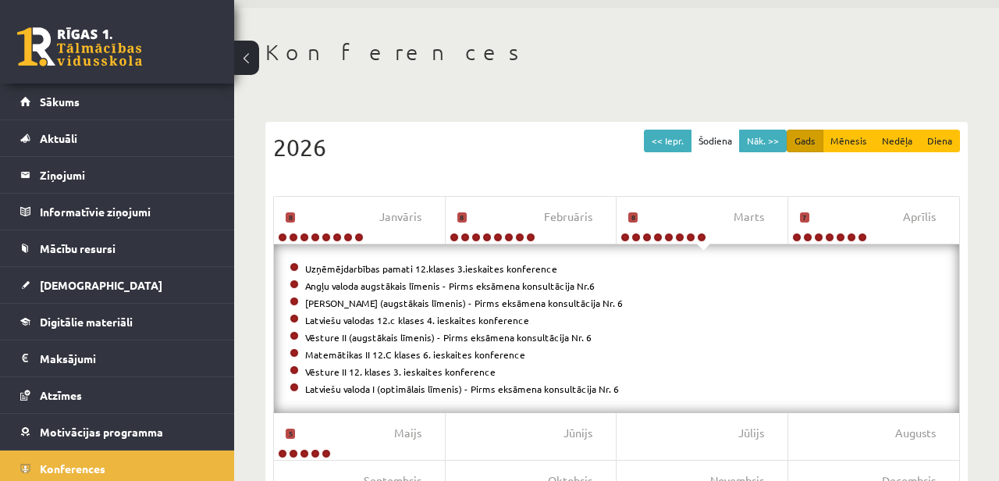
scroll to position [64, 0]
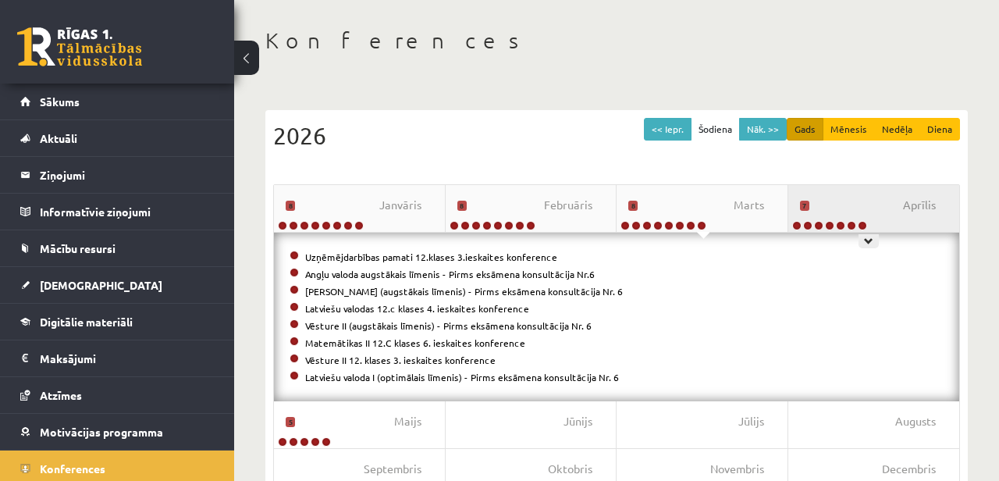
click at [859, 191] on div "Aprīlis 7" at bounding box center [874, 208] width 172 height 47
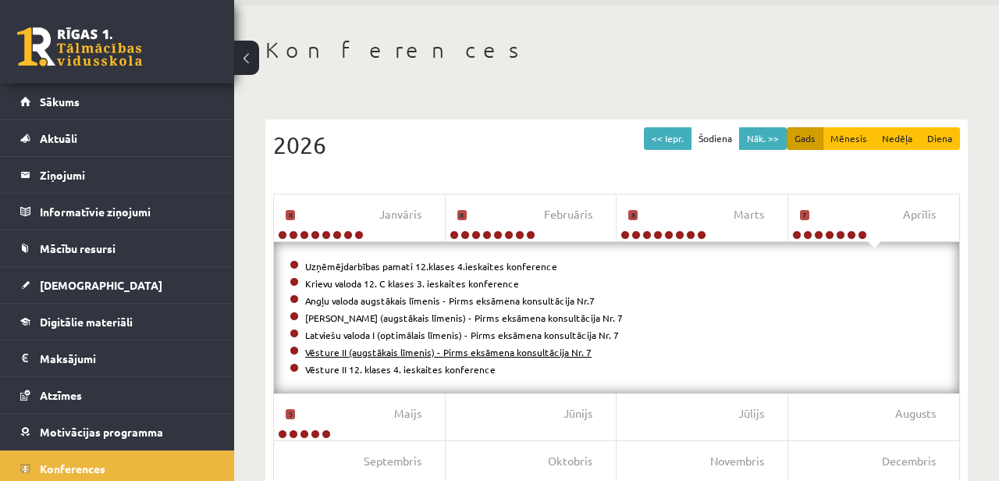
scroll to position [69, 0]
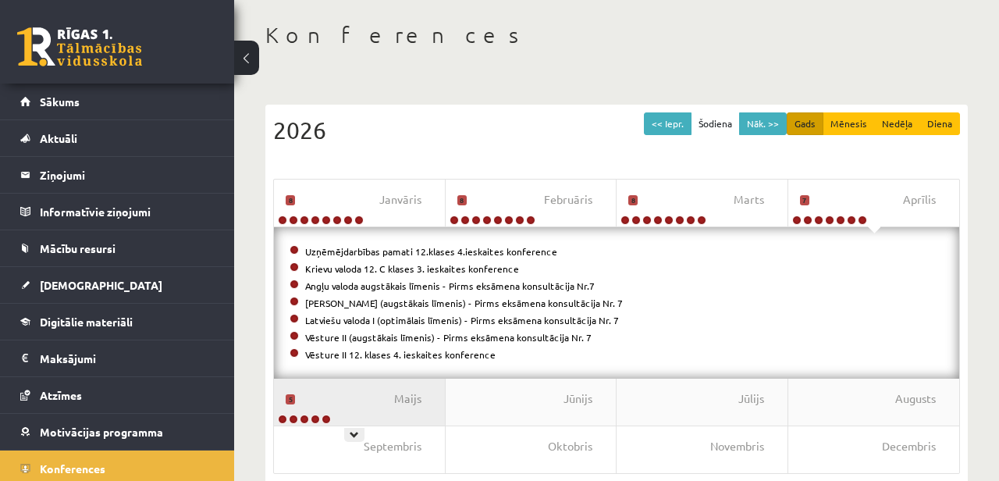
click at [360, 394] on div "Maijs 5" at bounding box center [360, 401] width 172 height 47
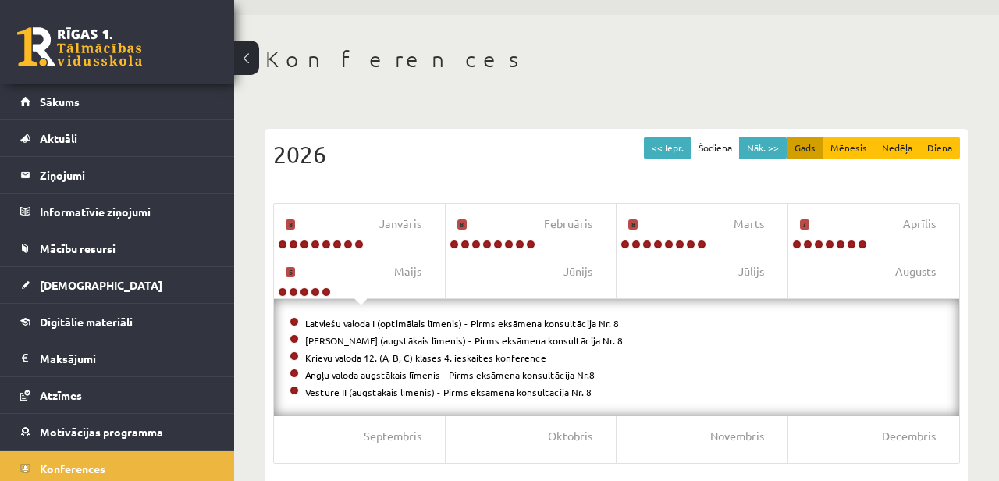
scroll to position [27, 0]
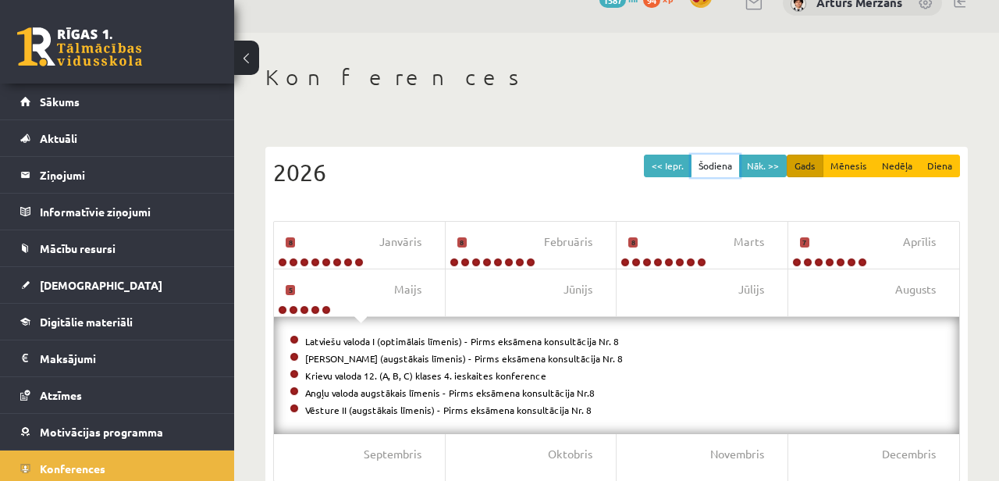
click at [733, 167] on button "Šodiena" at bounding box center [715, 165] width 49 height 23
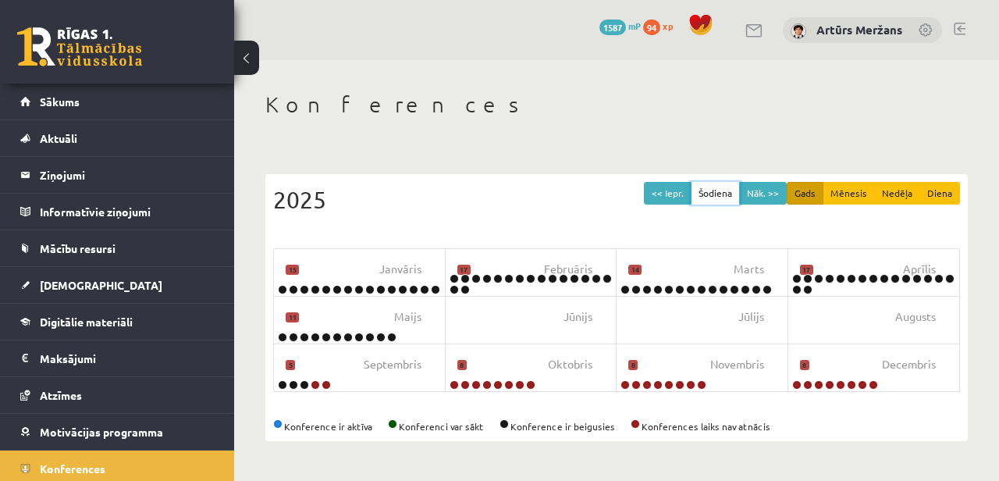
scroll to position [0, 0]
click at [833, 191] on button "Mēnesis" at bounding box center [848, 193] width 52 height 23
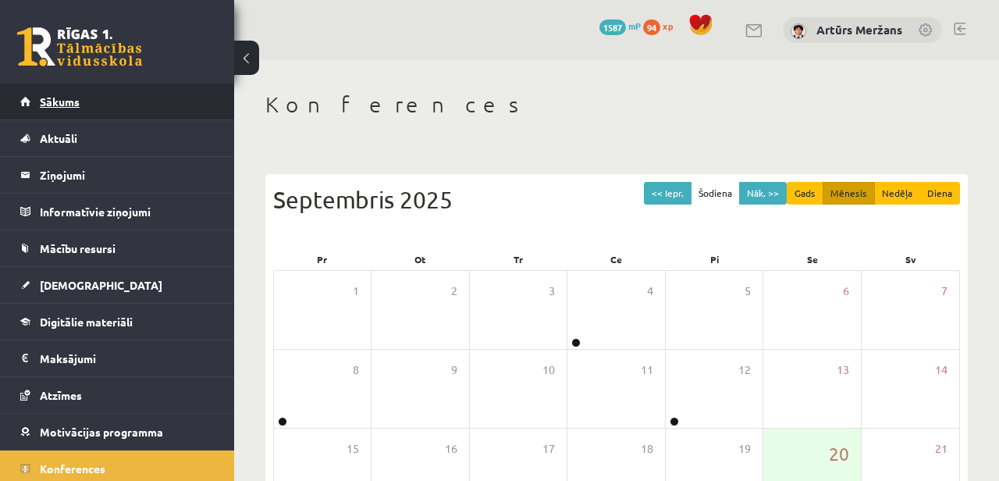
click at [128, 106] on link "Sākums" at bounding box center [117, 101] width 194 height 36
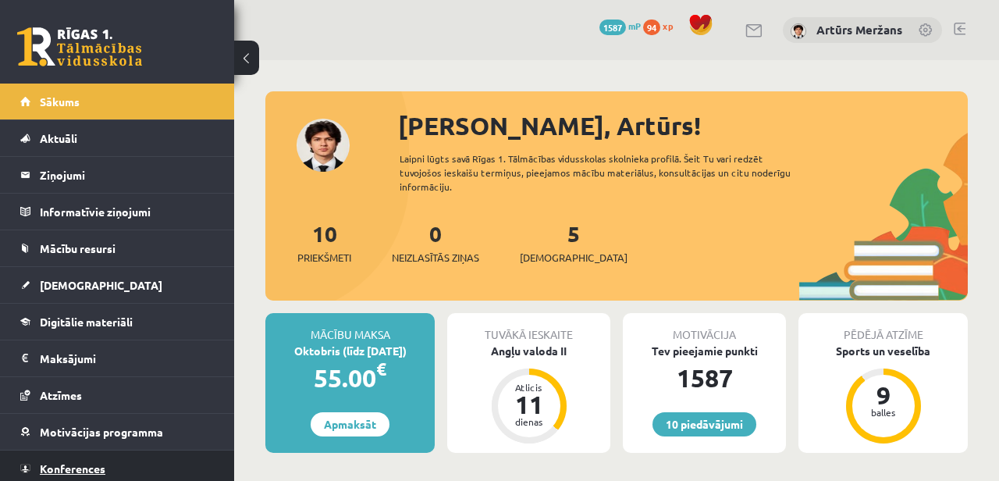
click at [114, 453] on link "Konferences" at bounding box center [117, 468] width 194 height 36
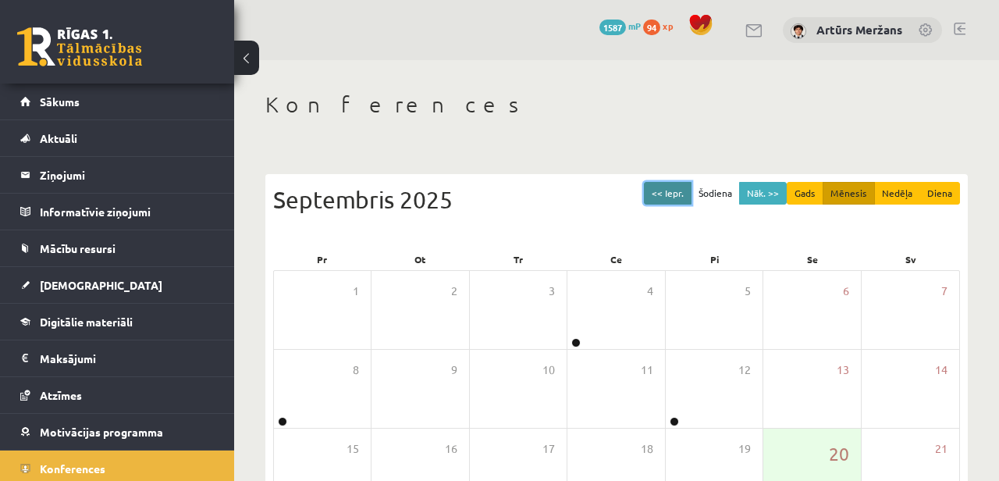
click at [690, 189] on button "<< Iepr." at bounding box center [668, 193] width 48 height 23
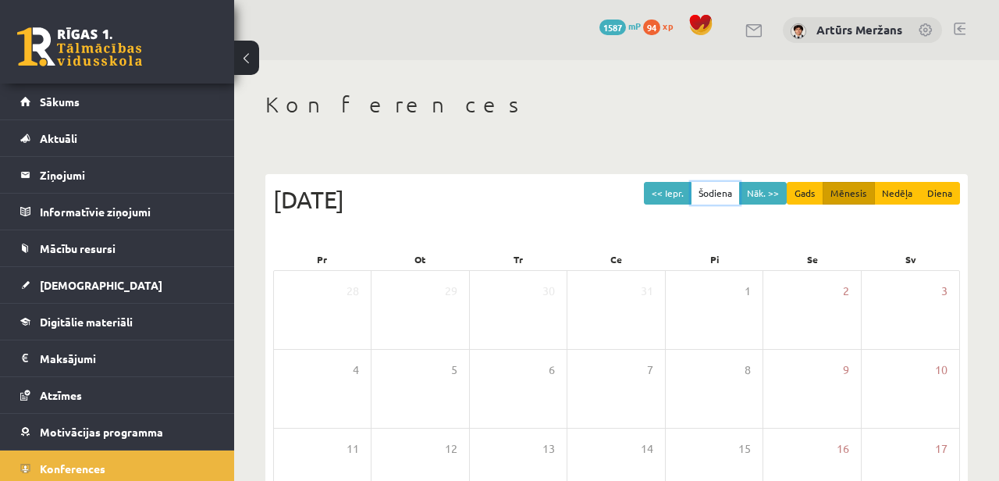
click at [713, 189] on button "Šodiena" at bounding box center [715, 193] width 49 height 23
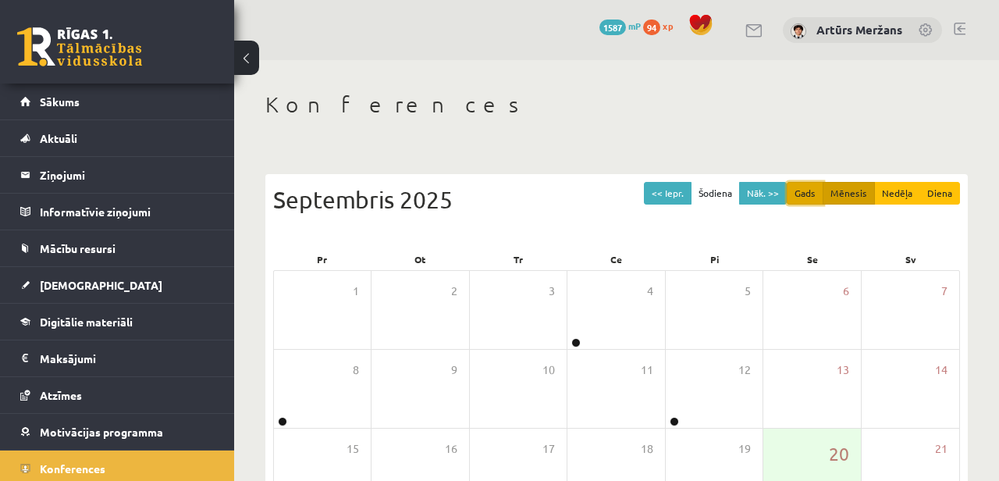
click at [808, 186] on button "Gads" at bounding box center [805, 193] width 37 height 23
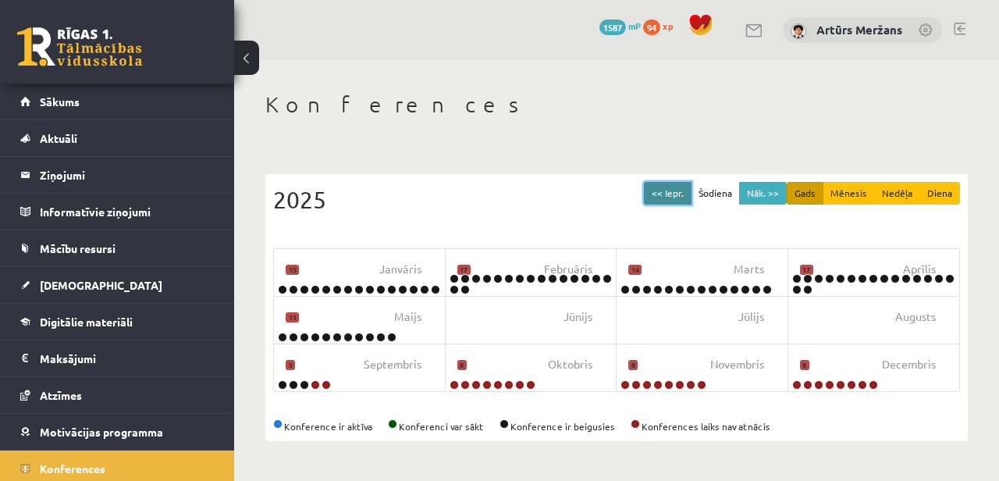
click at [666, 186] on button "<< Iepr." at bounding box center [668, 193] width 48 height 23
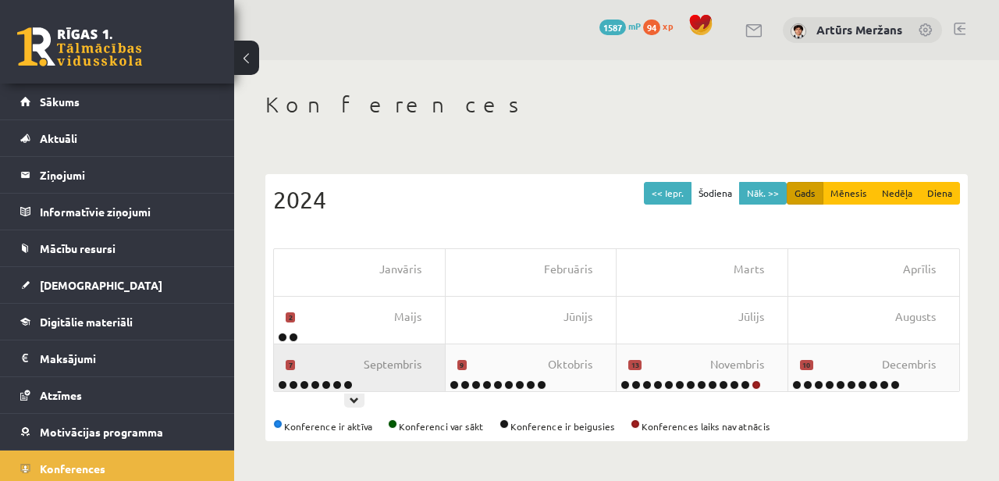
click at [384, 373] on div "Septembris 7" at bounding box center [360, 367] width 172 height 47
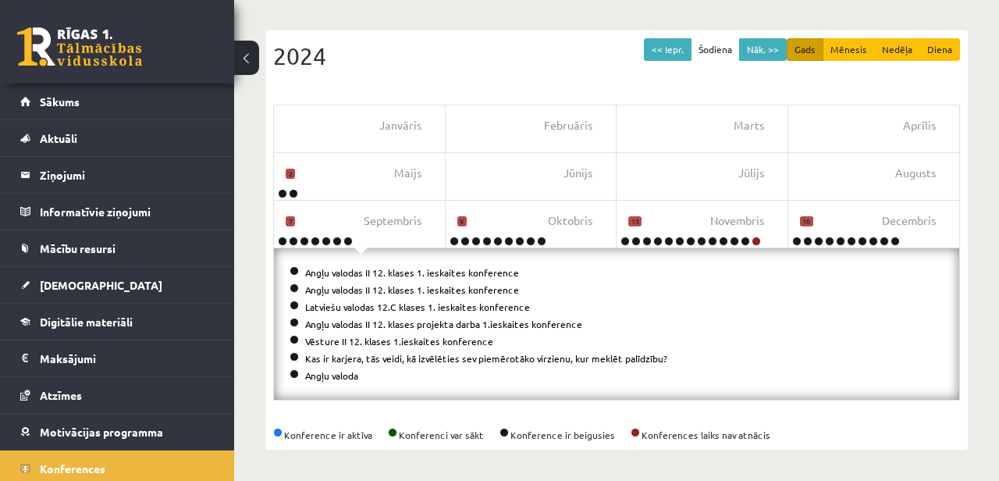
scroll to position [143, 0]
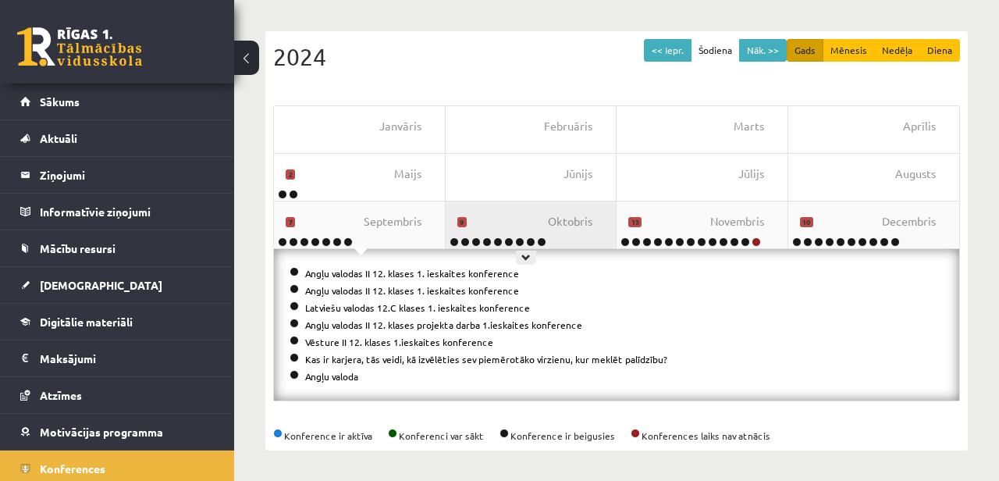
click at [534, 216] on div "Oktobris 9" at bounding box center [532, 224] width 172 height 47
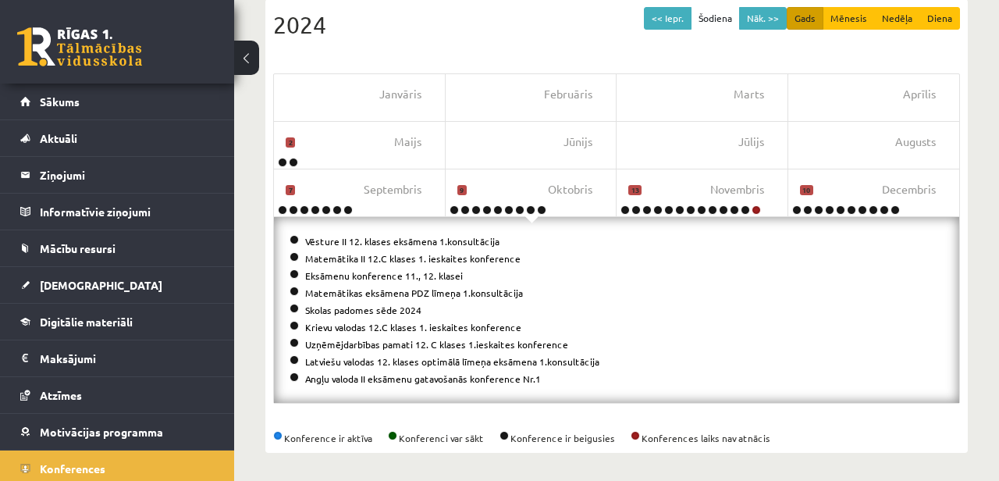
scroll to position [150, 0]
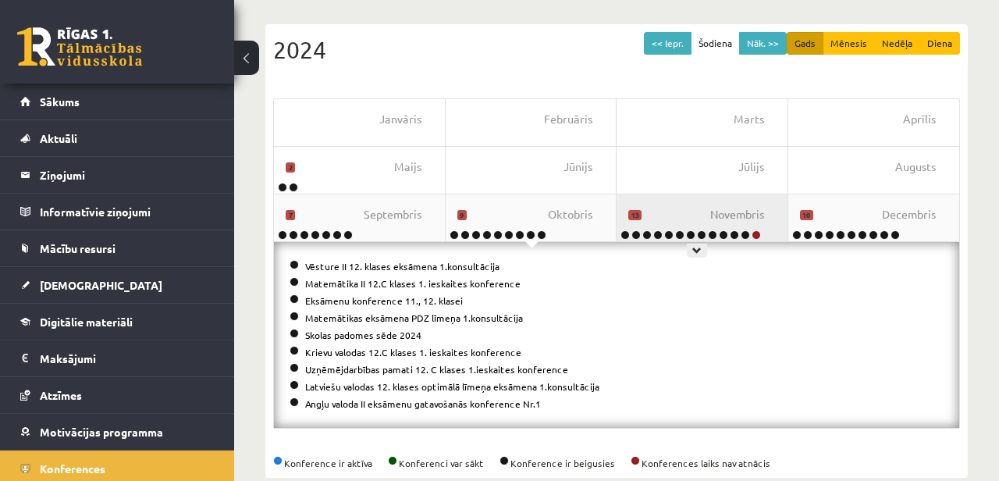
click at [681, 213] on div "Novembris 13" at bounding box center [702, 217] width 172 height 47
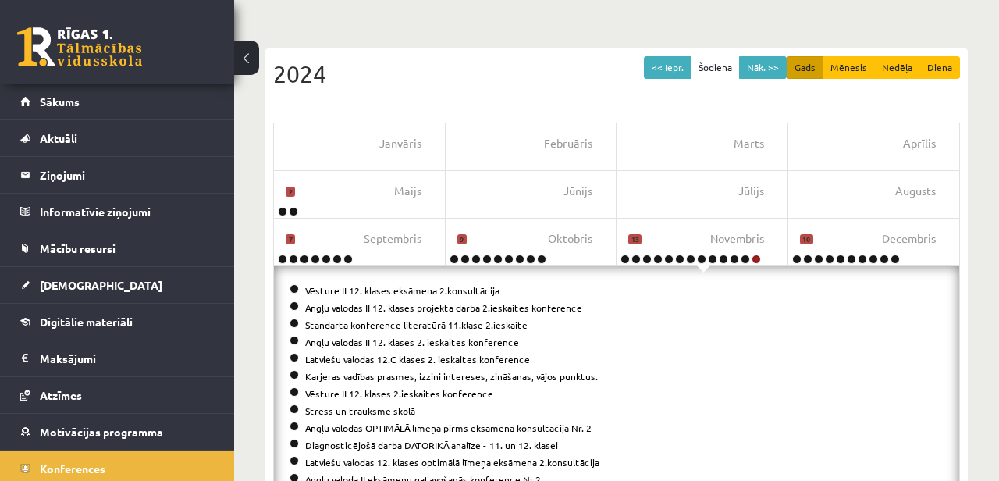
scroll to position [184, 0]
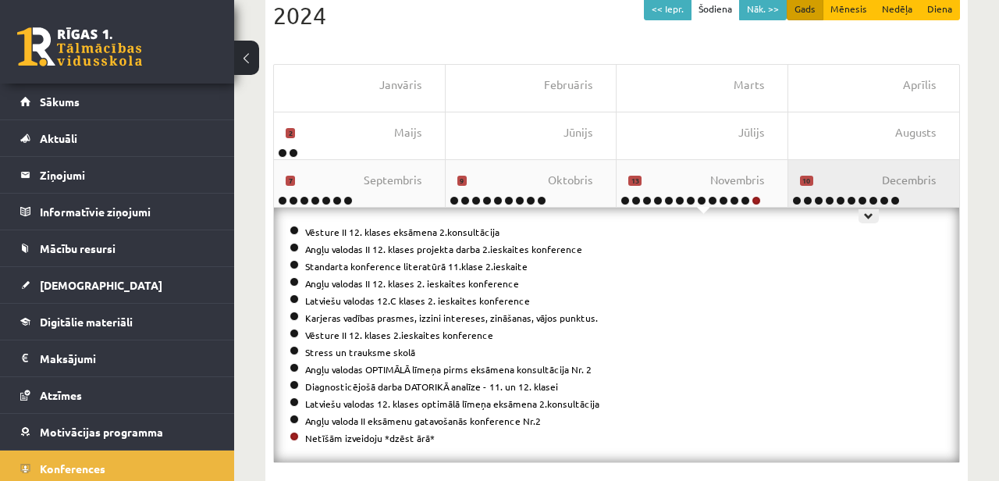
click at [848, 169] on div "Decembris 10" at bounding box center [874, 183] width 172 height 47
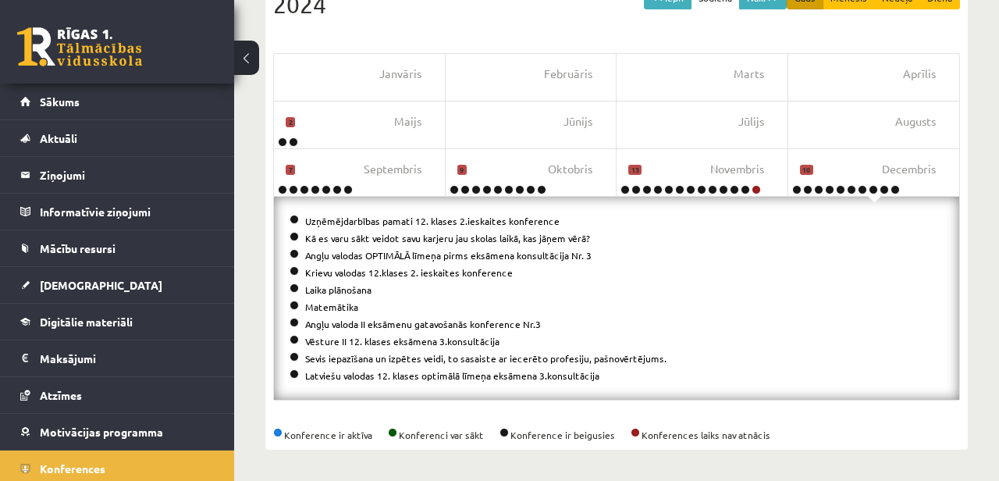
scroll to position [0, 0]
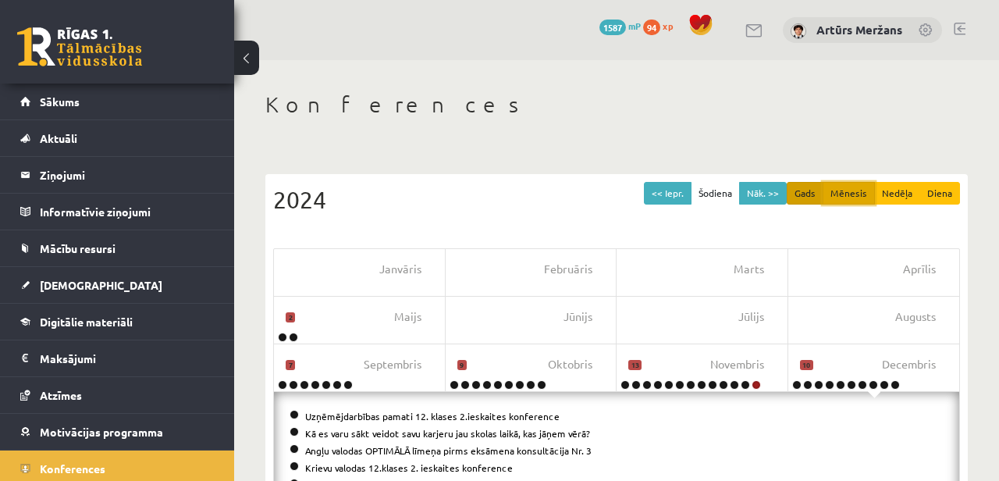
click at [850, 192] on button "Mēnesis" at bounding box center [848, 193] width 52 height 23
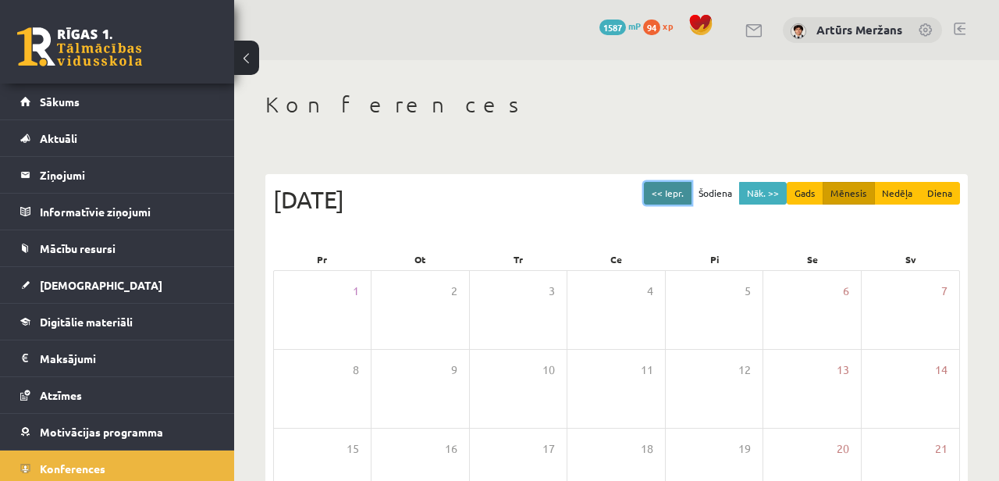
click at [671, 194] on button "<< Iepr." at bounding box center [668, 193] width 48 height 23
click at [676, 194] on button "<< Iepr." at bounding box center [668, 193] width 48 height 23
click at [762, 197] on button "Nāk. >>" at bounding box center [763, 193] width 48 height 23
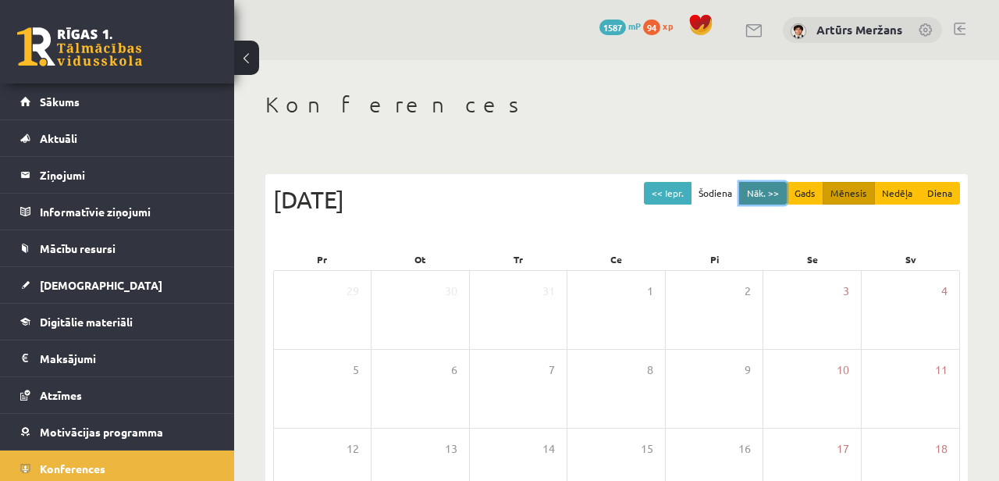
click at [762, 197] on button "Nāk. >>" at bounding box center [763, 193] width 48 height 23
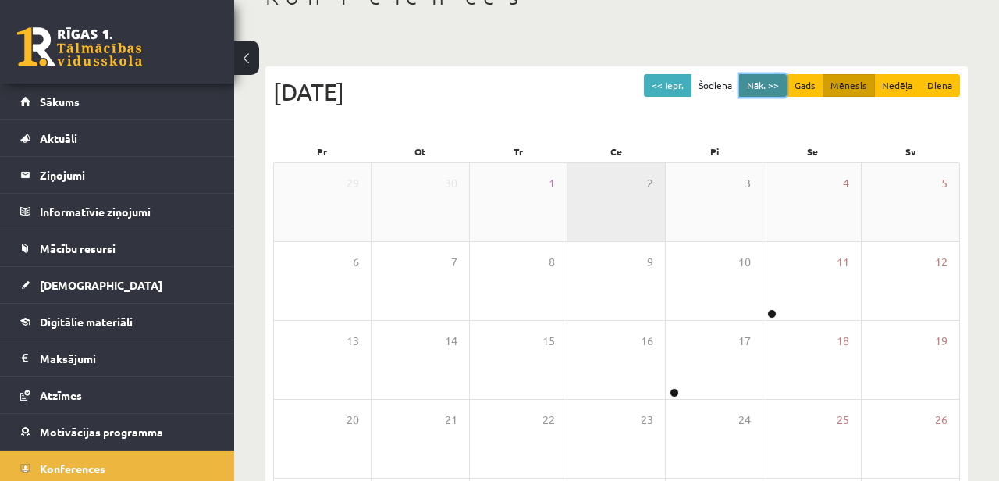
scroll to position [154, 0]
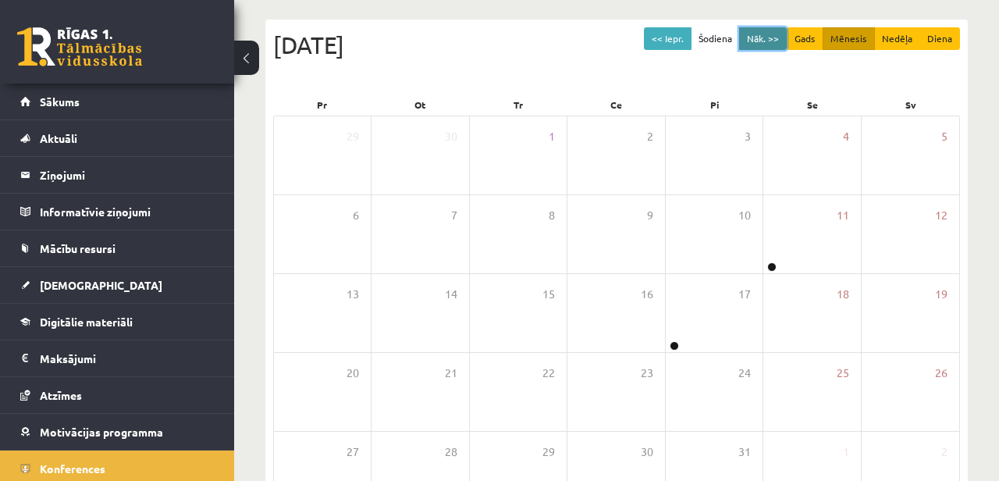
click at [768, 44] on button "Nāk. >>" at bounding box center [763, 38] width 48 height 23
click at [768, 43] on button "Nāk. >>" at bounding box center [763, 38] width 48 height 23
click at [674, 32] on button "<< Iepr." at bounding box center [668, 38] width 48 height 23
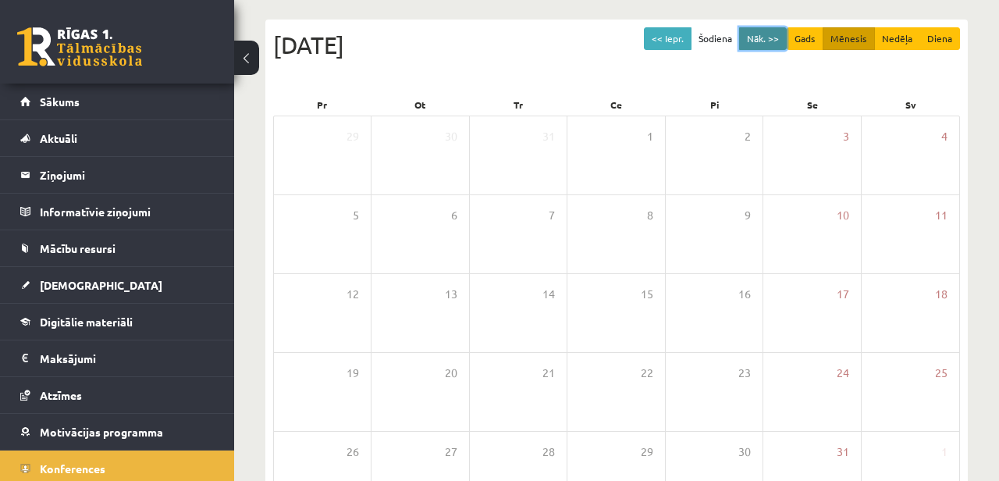
click at [774, 37] on button "Nāk. >>" at bounding box center [763, 38] width 48 height 23
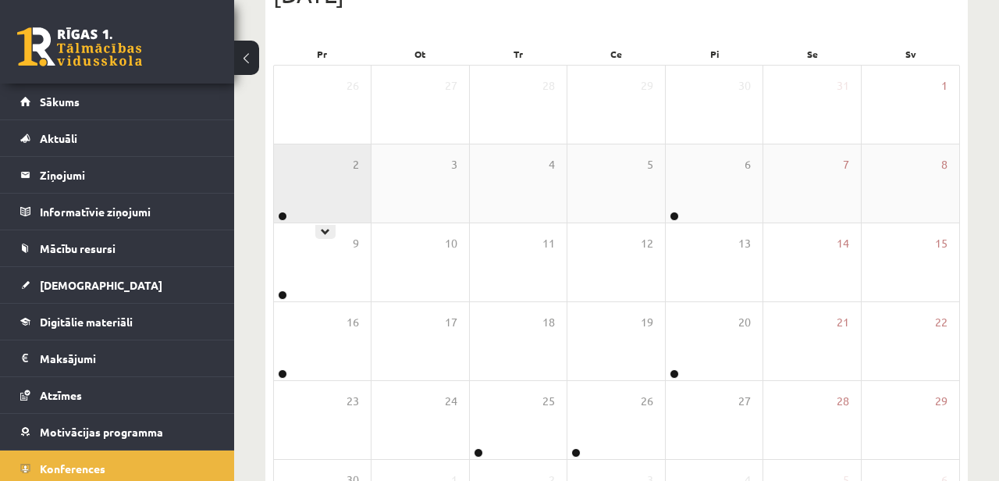
click at [339, 180] on div "2" at bounding box center [322, 183] width 97 height 78
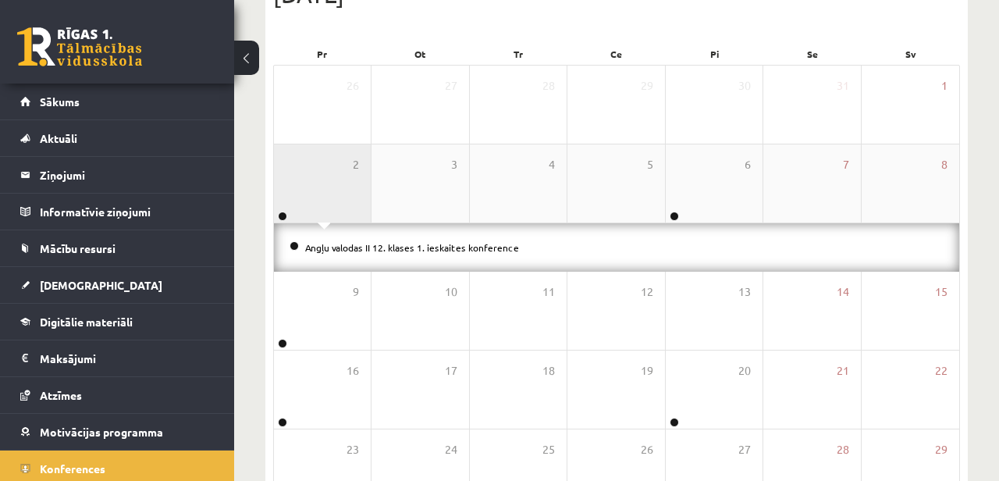
click at [339, 180] on div "2" at bounding box center [322, 183] width 97 height 78
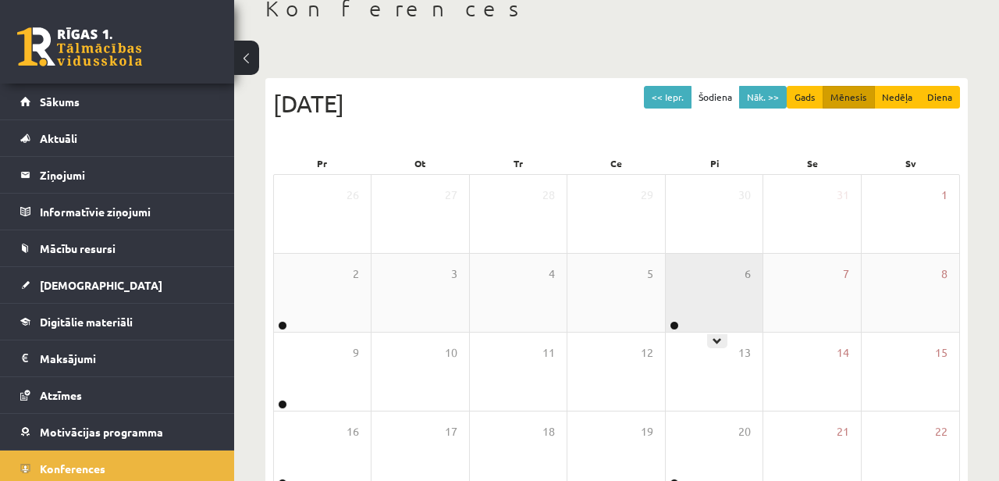
scroll to position [89, 0]
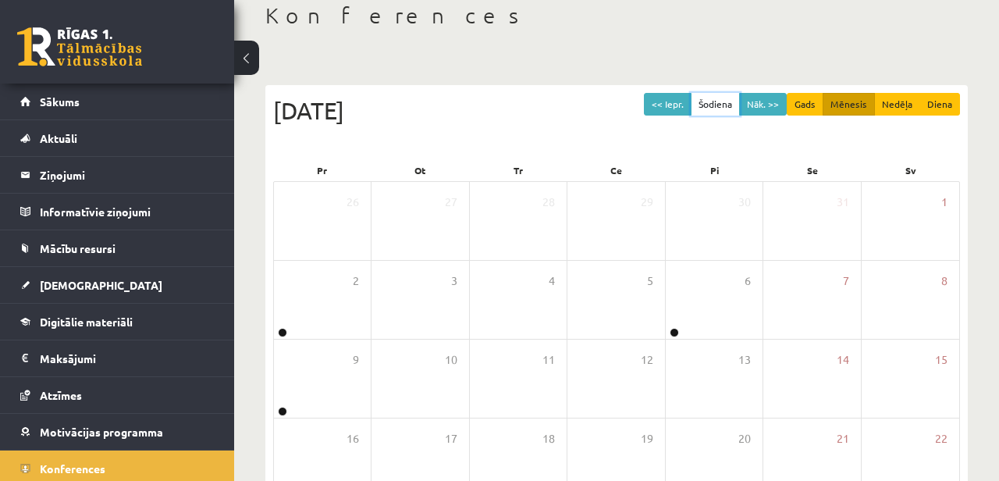
click at [730, 102] on button "Šodiena" at bounding box center [715, 104] width 49 height 23
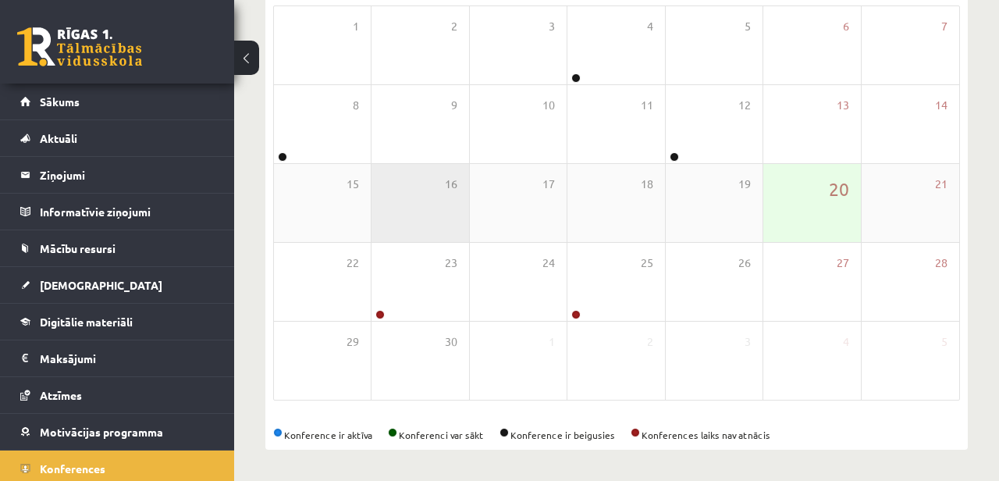
scroll to position [0, 0]
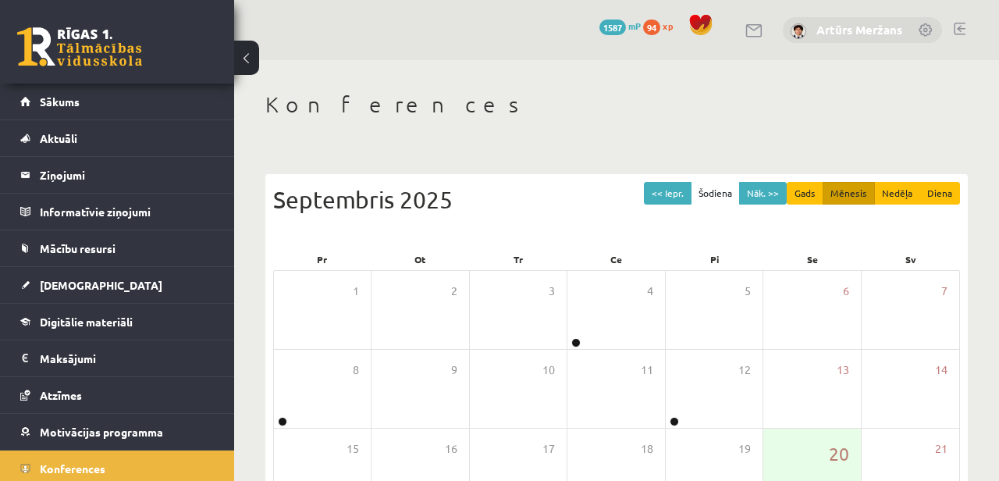
click at [865, 35] on link "Artūrs Meržans" at bounding box center [859, 30] width 86 height 16
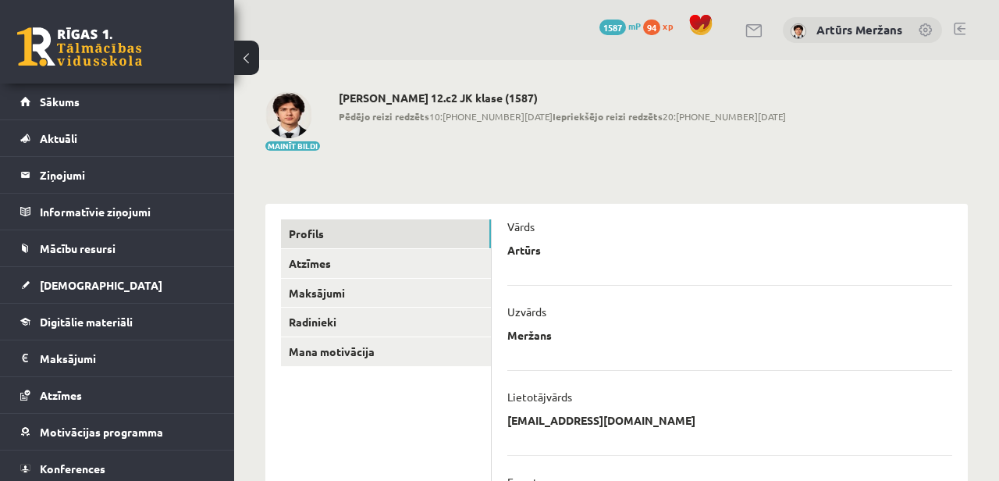
click at [439, 94] on h2 "Artūrs Meržans 12.c2 JK klase (1587)" at bounding box center [562, 97] width 447 height 13
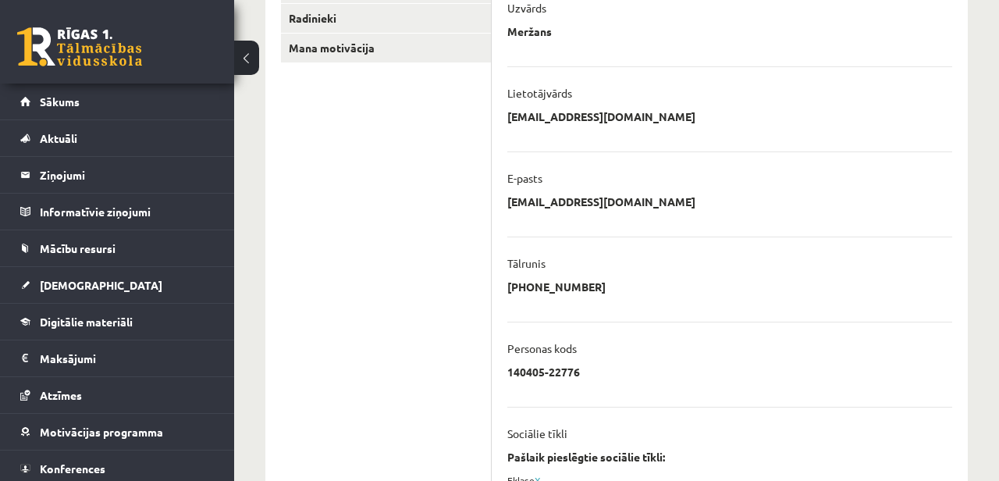
scroll to position [57, 0]
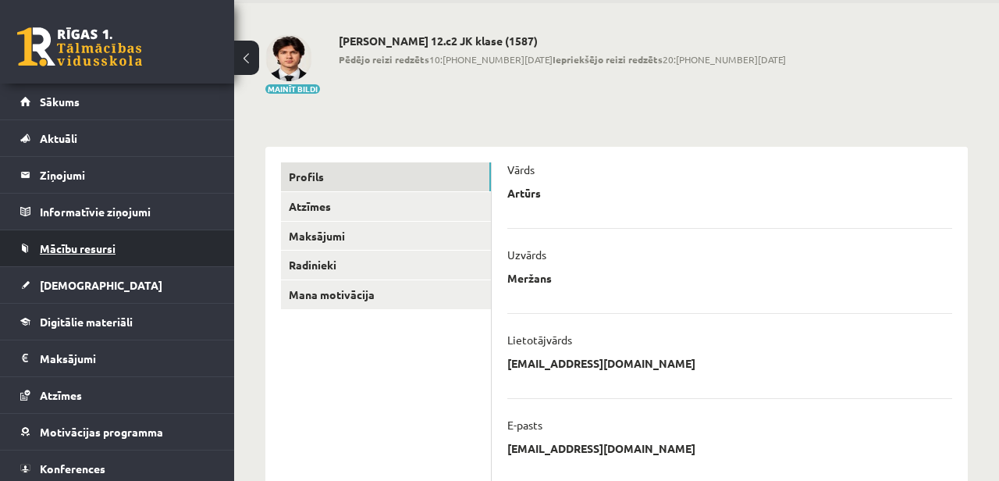
click at [79, 232] on link "Mācību resursi" at bounding box center [117, 248] width 194 height 36
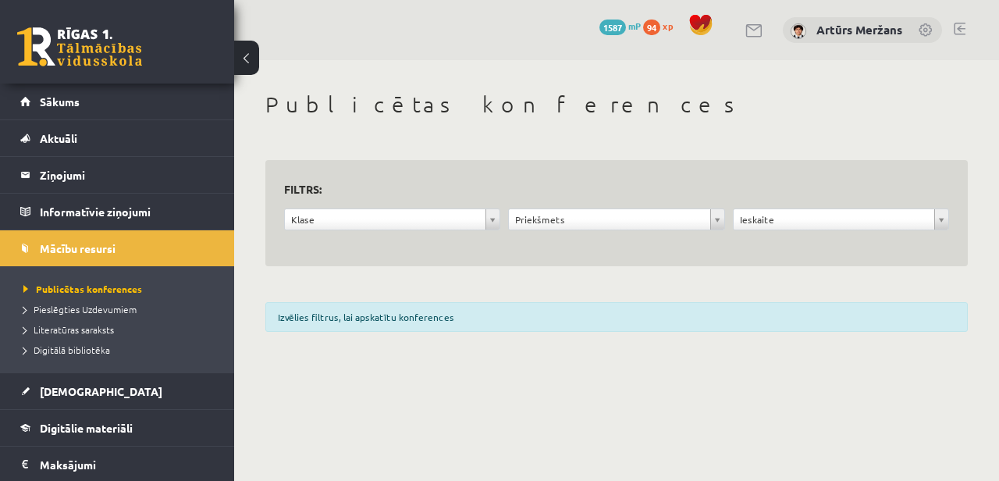
click at [417, 230] on div "**********" at bounding box center [392, 223] width 224 height 30
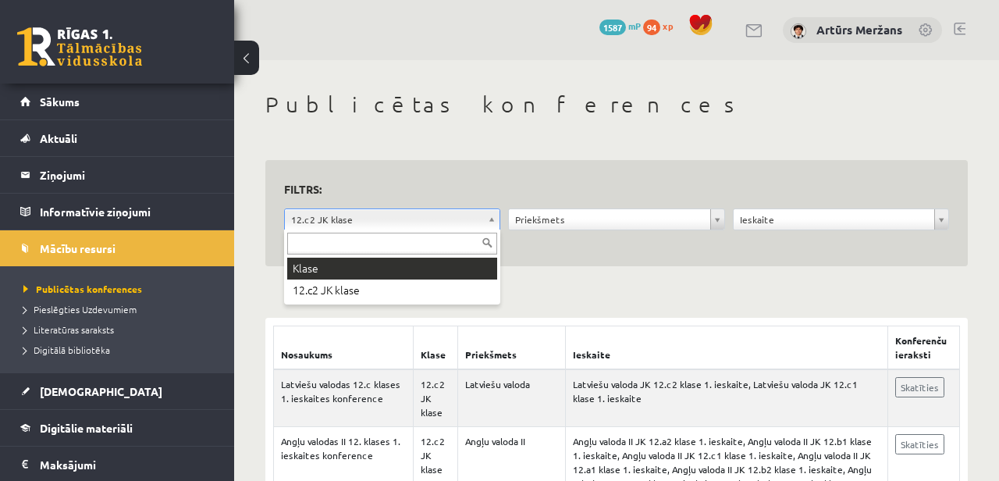
click at [374, 242] on input "text" at bounding box center [392, 244] width 210 height 22
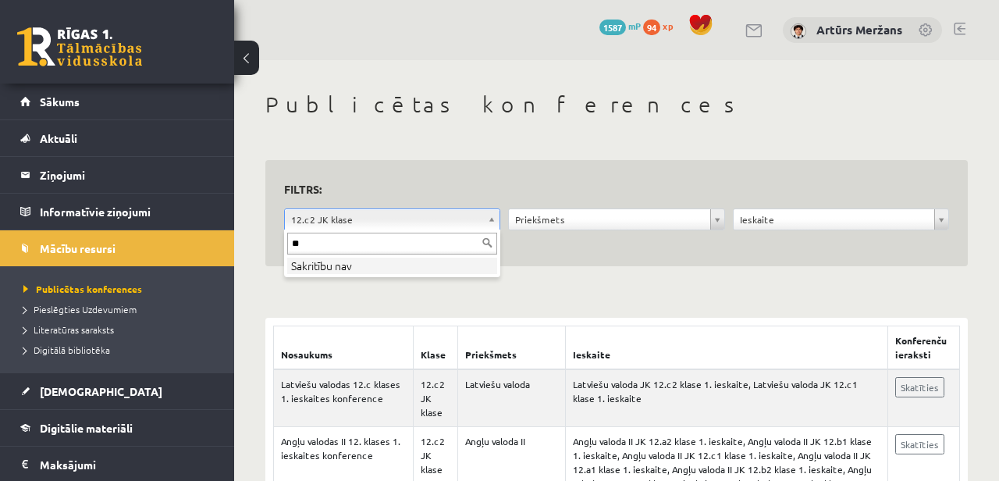
type input "*"
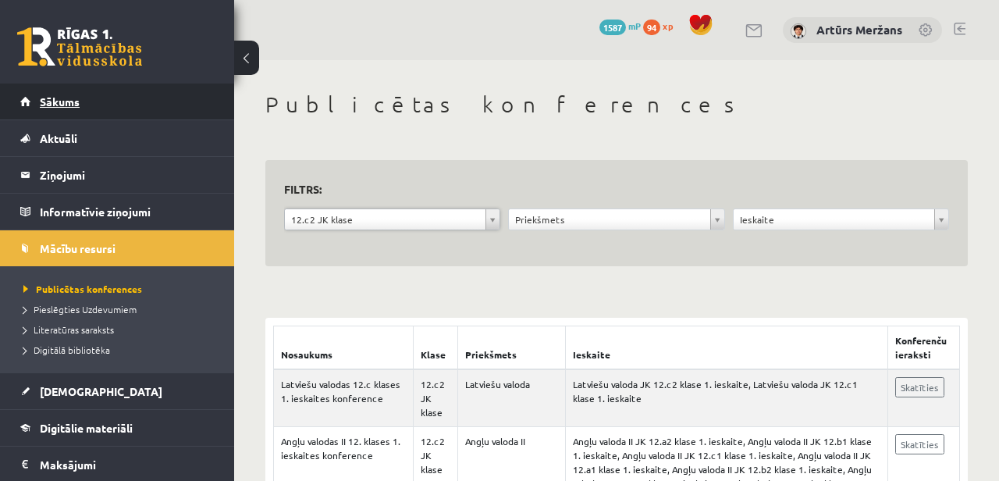
click at [179, 118] on link "Sākums" at bounding box center [117, 101] width 194 height 36
